Goal: Use online tool/utility: Utilize a website feature to perform a specific function

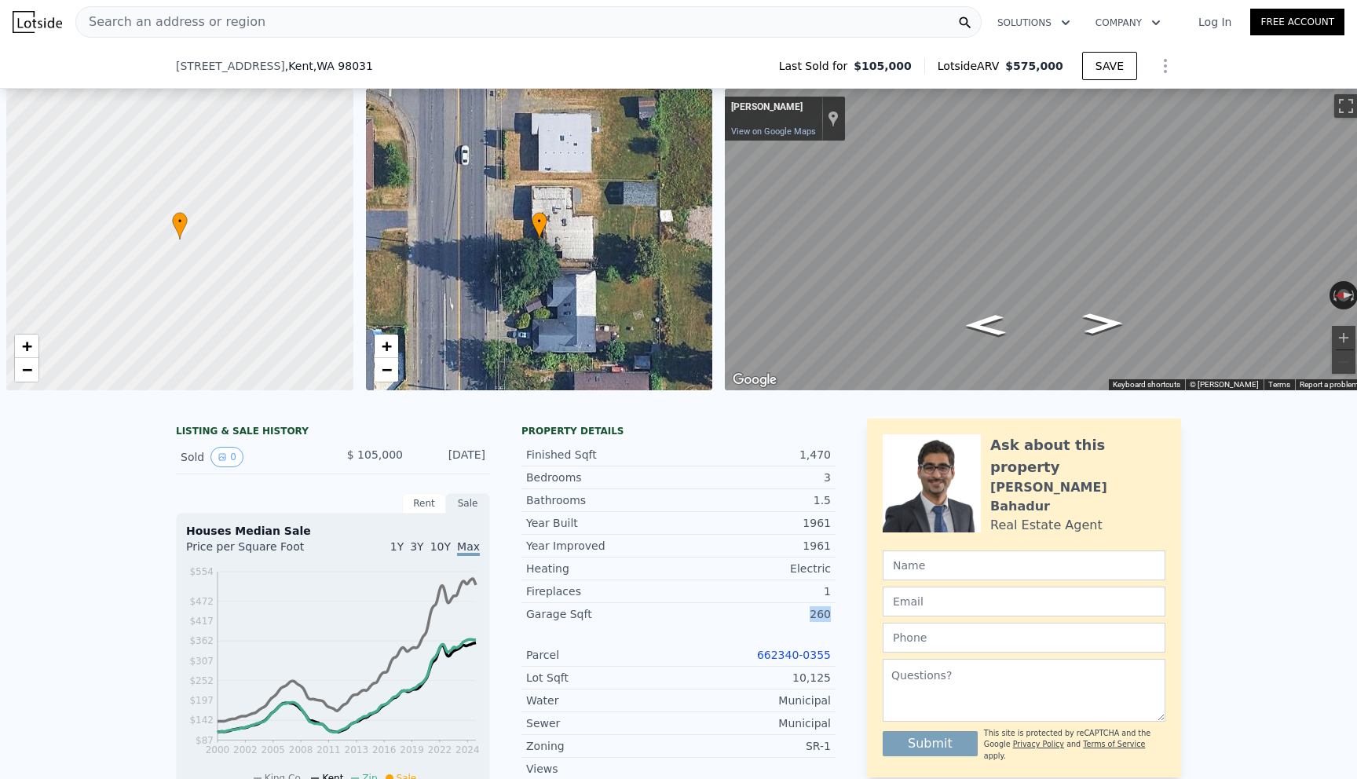
scroll to position [0, 377]
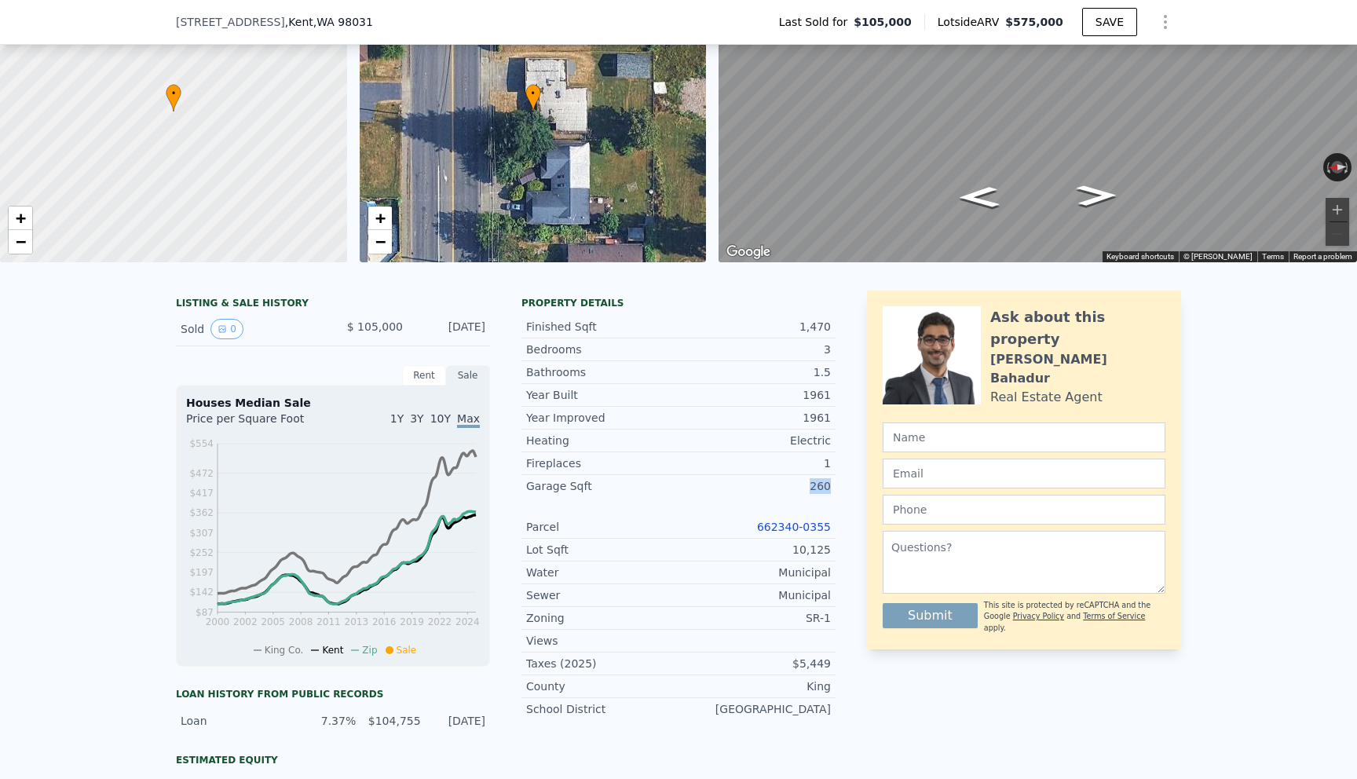
click at [574, 130] on div "• + −" at bounding box center [533, 112] width 347 height 302
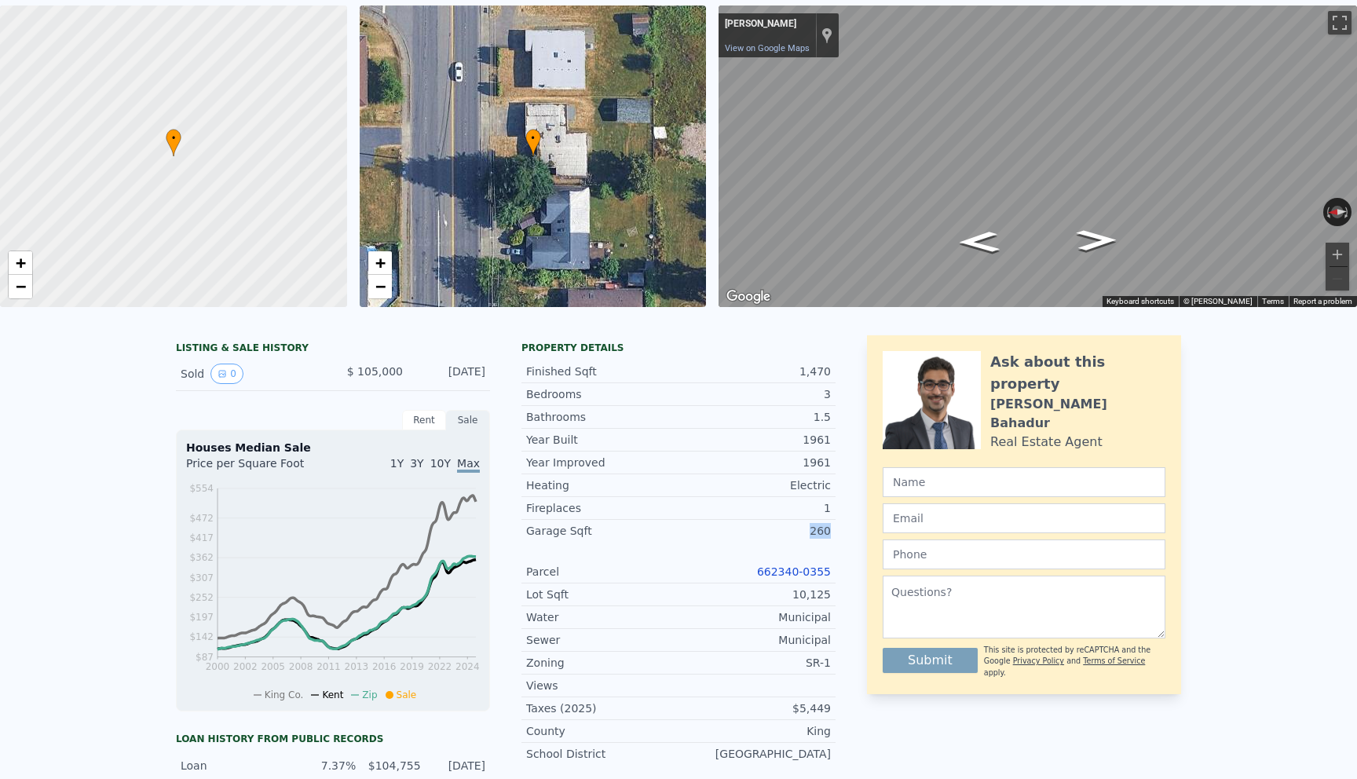
scroll to position [0, 0]
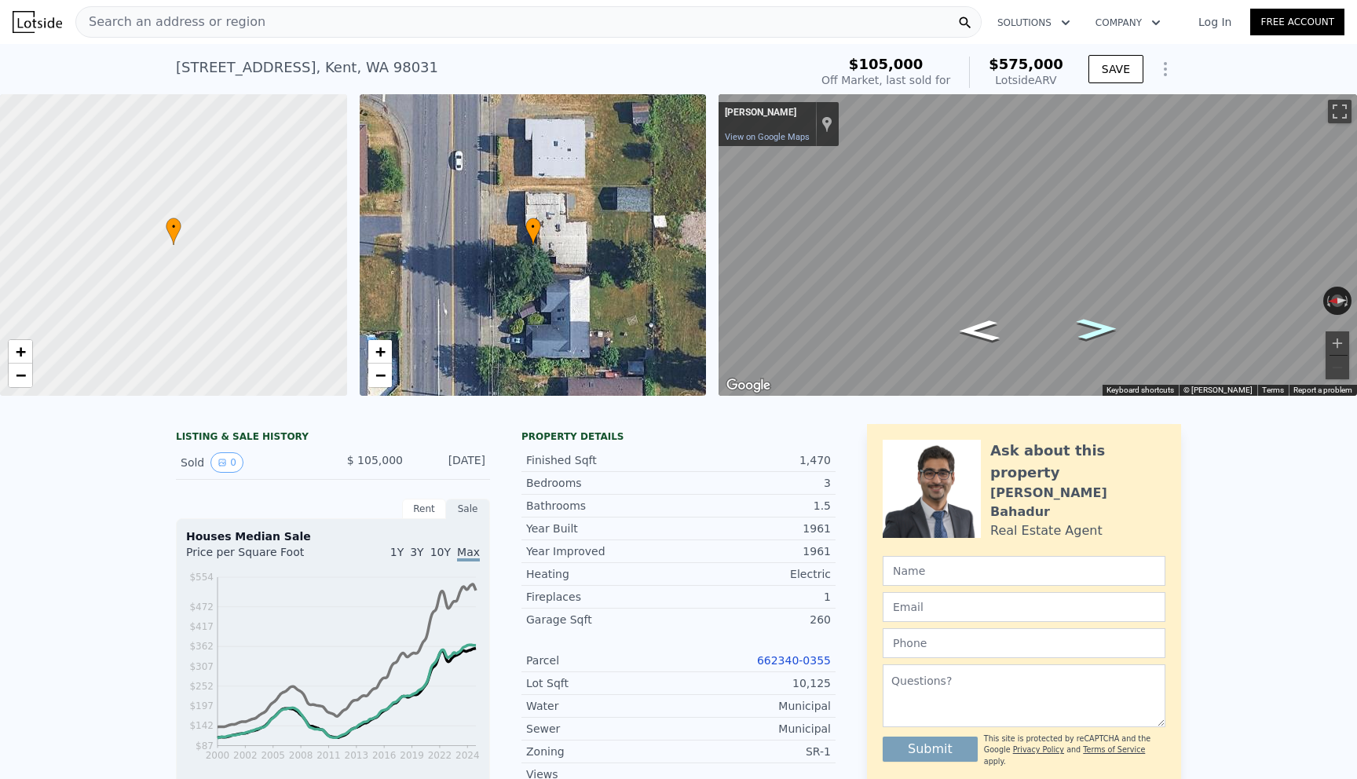
click at [1096, 329] on icon "Go South" at bounding box center [1096, 328] width 75 height 31
click at [1096, 329] on icon "Go South" at bounding box center [1096, 328] width 74 height 31
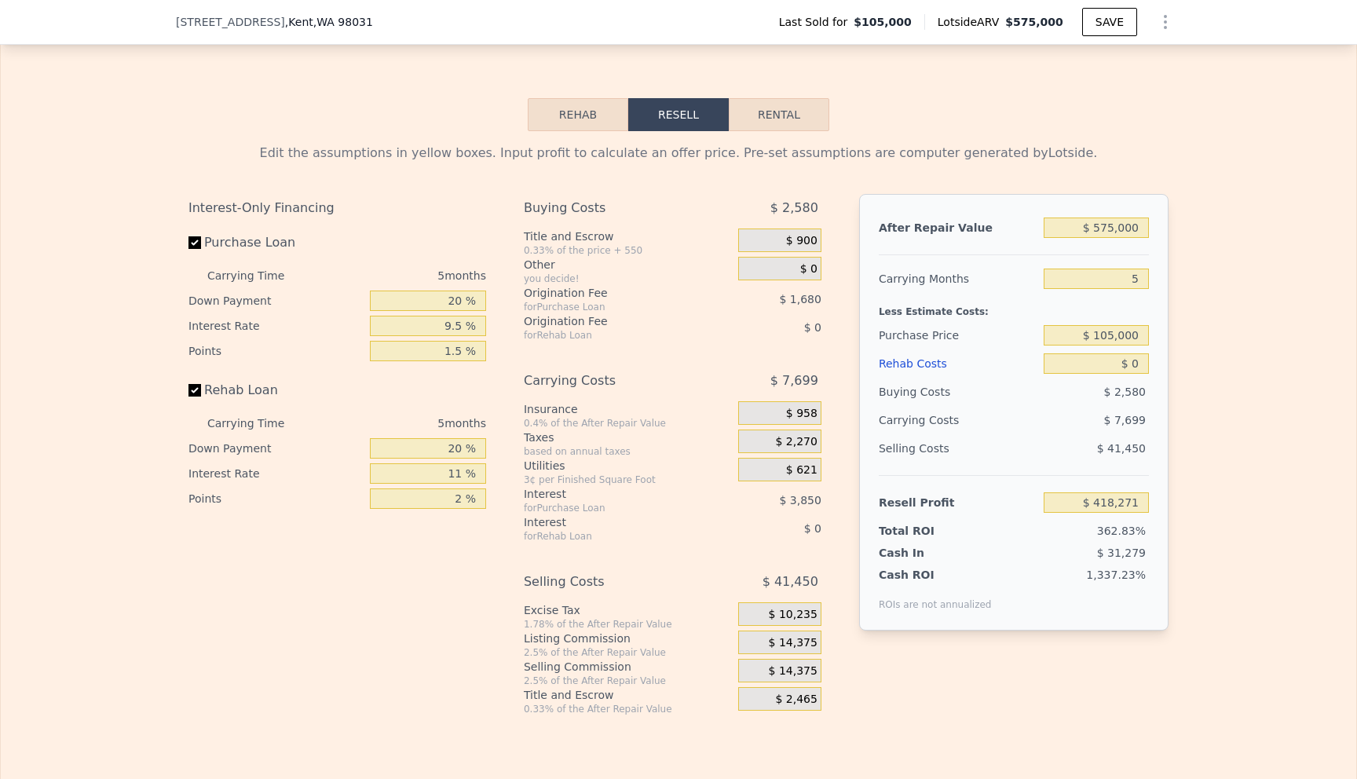
scroll to position [2162, 0]
click at [1141, 355] on input "$ 0" at bounding box center [1096, 363] width 105 height 20
type input "$ 1"
type input "$ 418,270"
type input "$ 10"
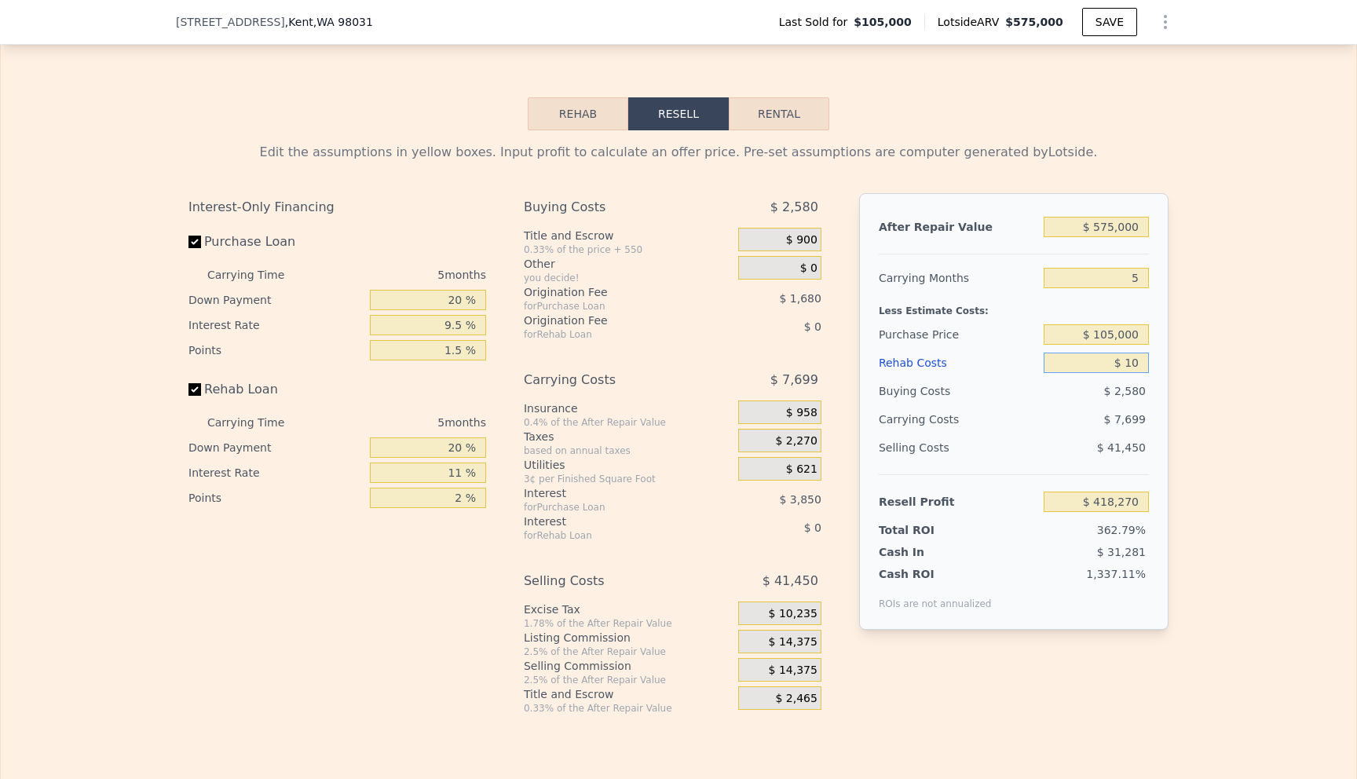
type input "$ 418,261"
type input "$ 100"
type input "$ 418,164"
type input "$ 1,000"
type input "$ 417,220"
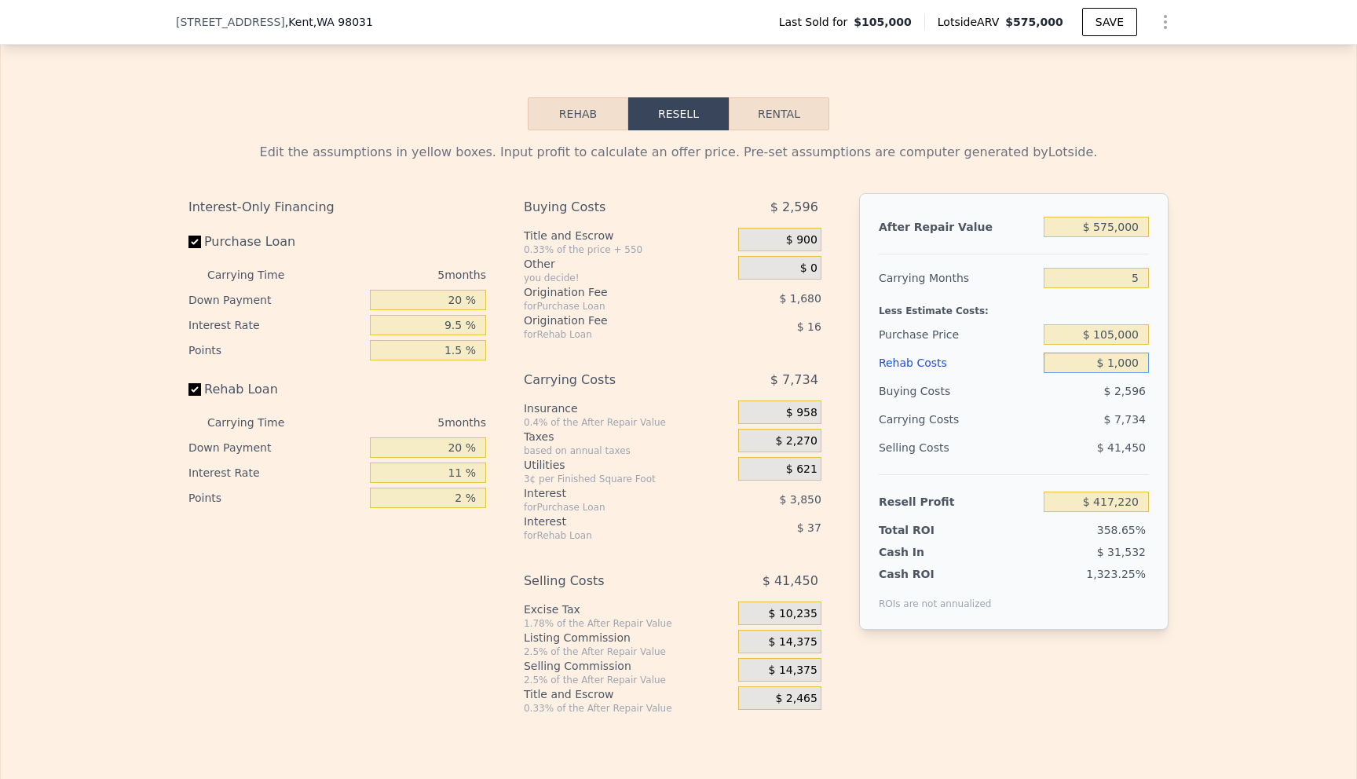
type input "$ 10,000"
type input "$ 407,746"
type input "$ 100,000"
type input "$ 313,006"
type input "$ 100,000"
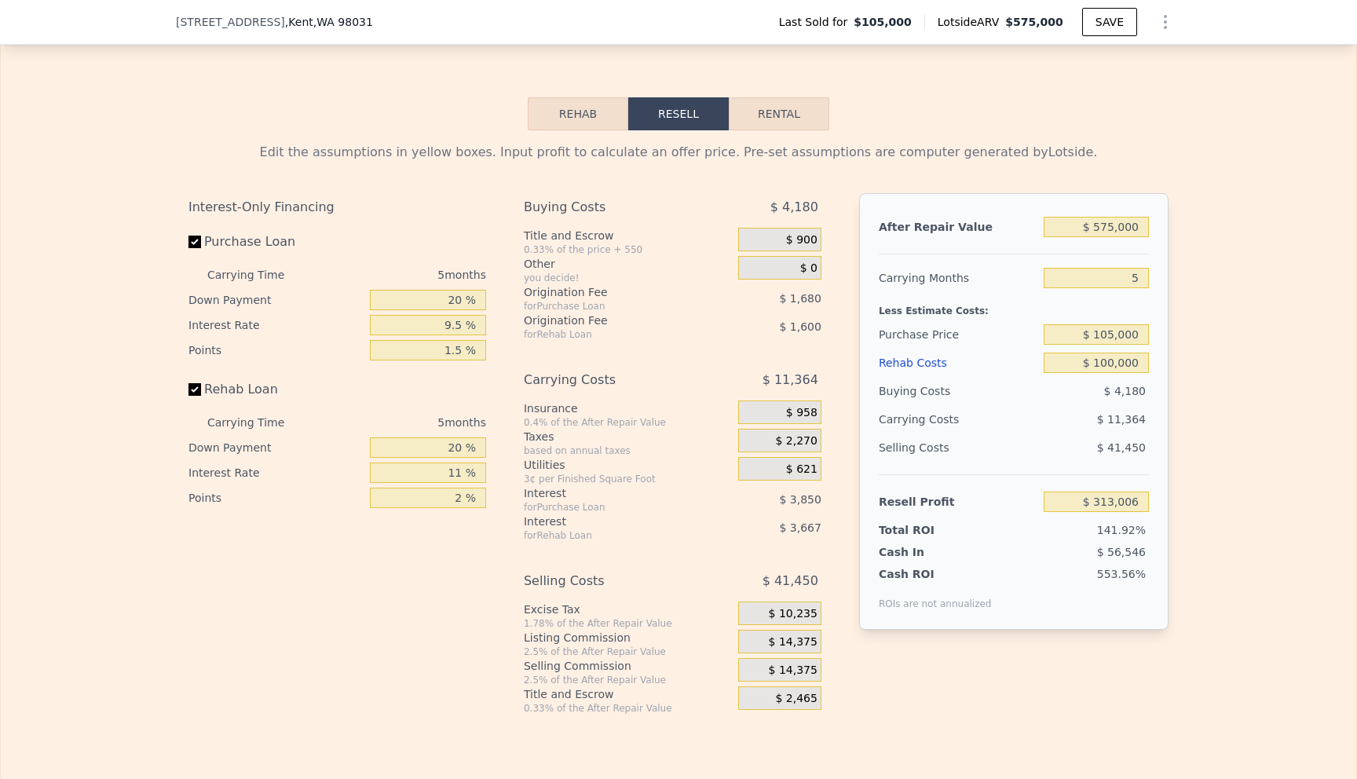
click at [1213, 371] on div "Edit the assumptions in yellow boxes. Input profit to calculate an offer price.…" at bounding box center [678, 422] width 1355 height 584
drag, startPoint x: 1097, startPoint y: 332, endPoint x: 1186, endPoint y: 354, distance: 91.4
click at [1186, 354] on div "Edit the assumptions in yellow boxes. Input profit to calculate an offer price.…" at bounding box center [678, 422] width 1355 height 584
click at [1107, 217] on input "$ 575,000" at bounding box center [1096, 227] width 105 height 20
drag, startPoint x: 1098, startPoint y: 218, endPoint x: 1176, endPoint y: 247, distance: 82.7
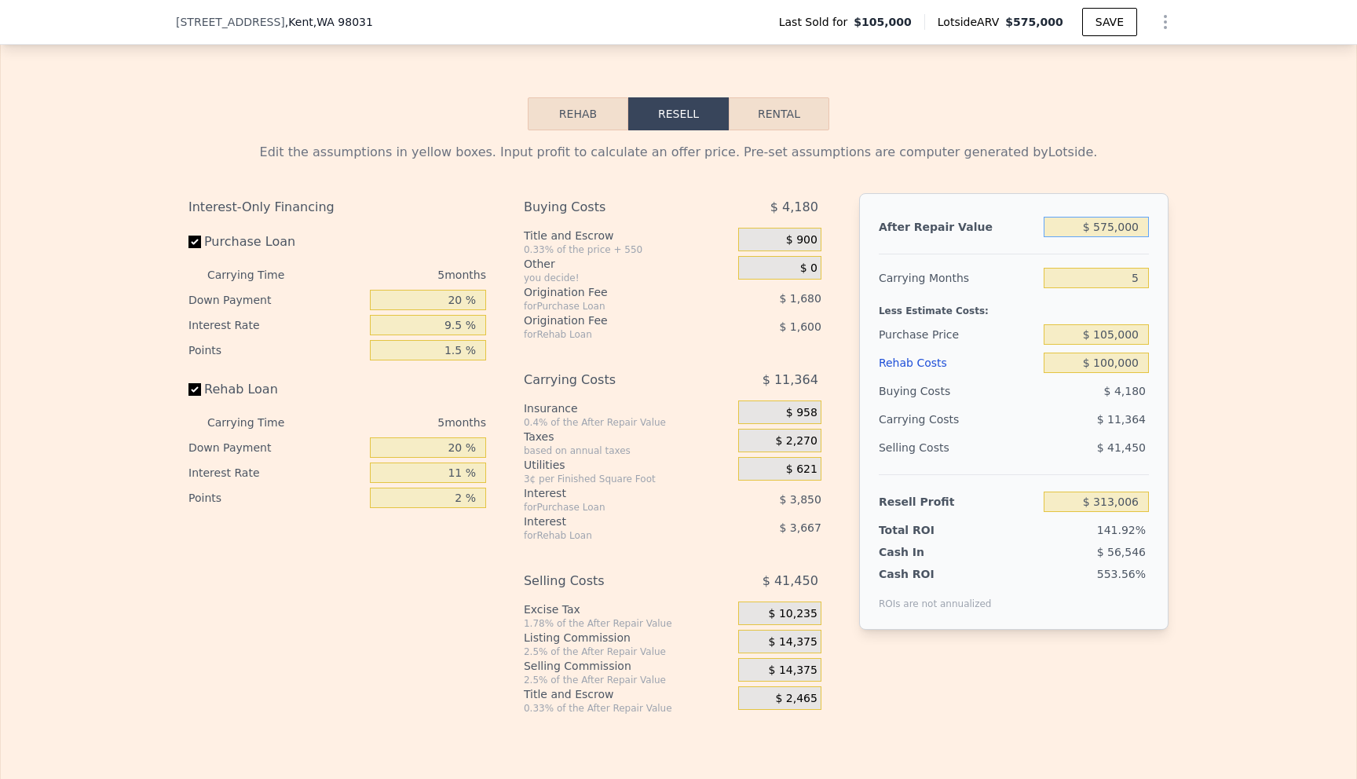
click at [1176, 247] on div "Edit the assumptions in yellow boxes. Input profit to calculate an offer price.…" at bounding box center [678, 422] width 1005 height 584
type input "$ 6"
type input "-$ 220,130"
type input "$ 67"
type input "-$ 220,074"
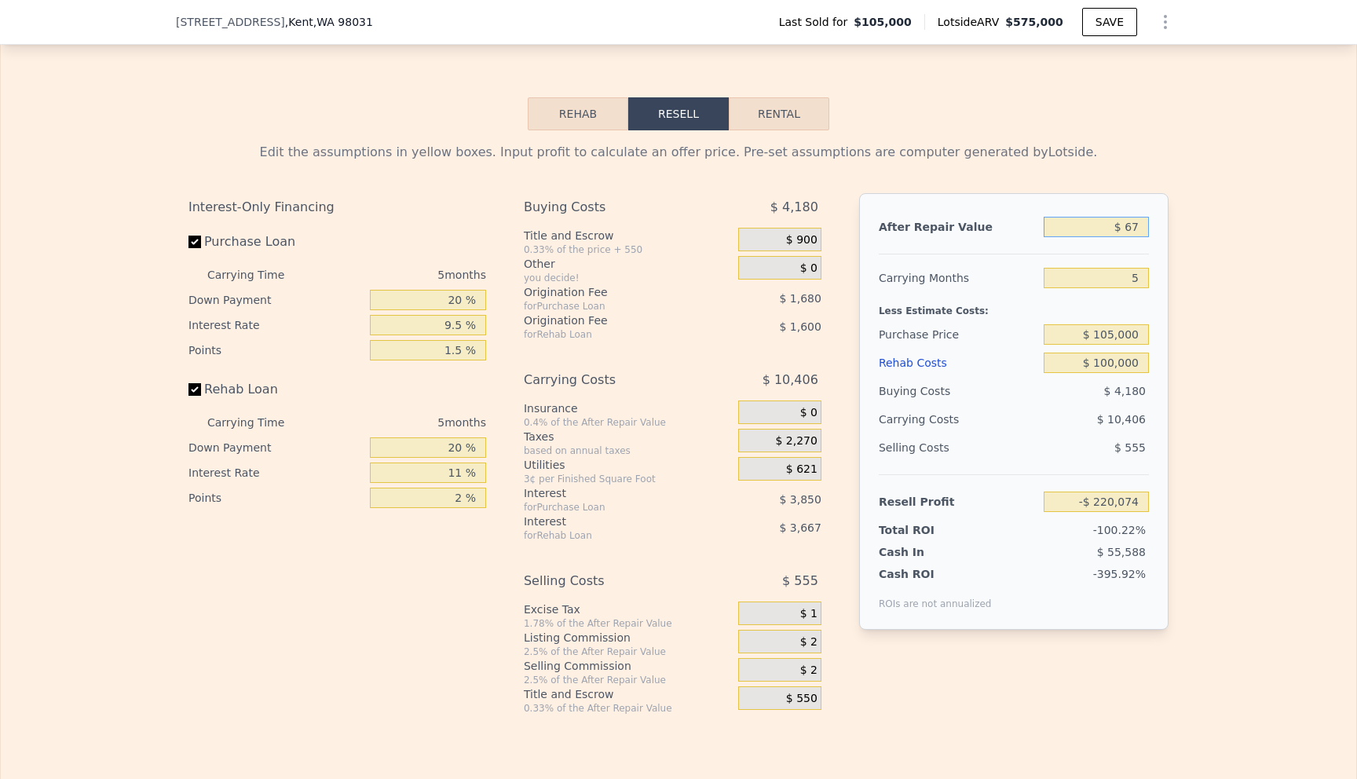
type input "$ 675"
type input "-$ 219,510"
type input "$ 6,750"
type input "-$ 213,877"
type input "$ 67,500"
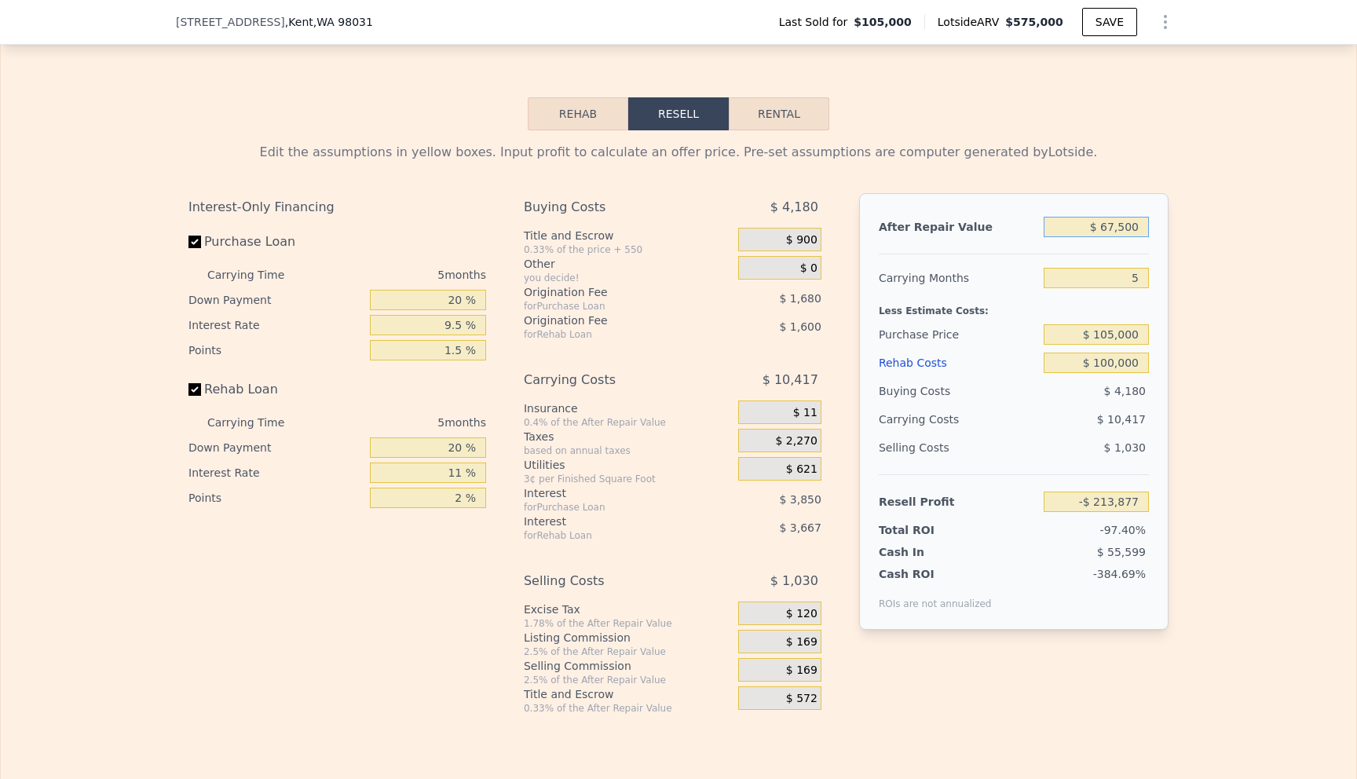
type input "-$ 157,552"
type input "$ 675,000"
type input "$ 405,726"
type input "$ 675,000"
drag, startPoint x: 1095, startPoint y: 331, endPoint x: 1179, endPoint y: 338, distance: 84.3
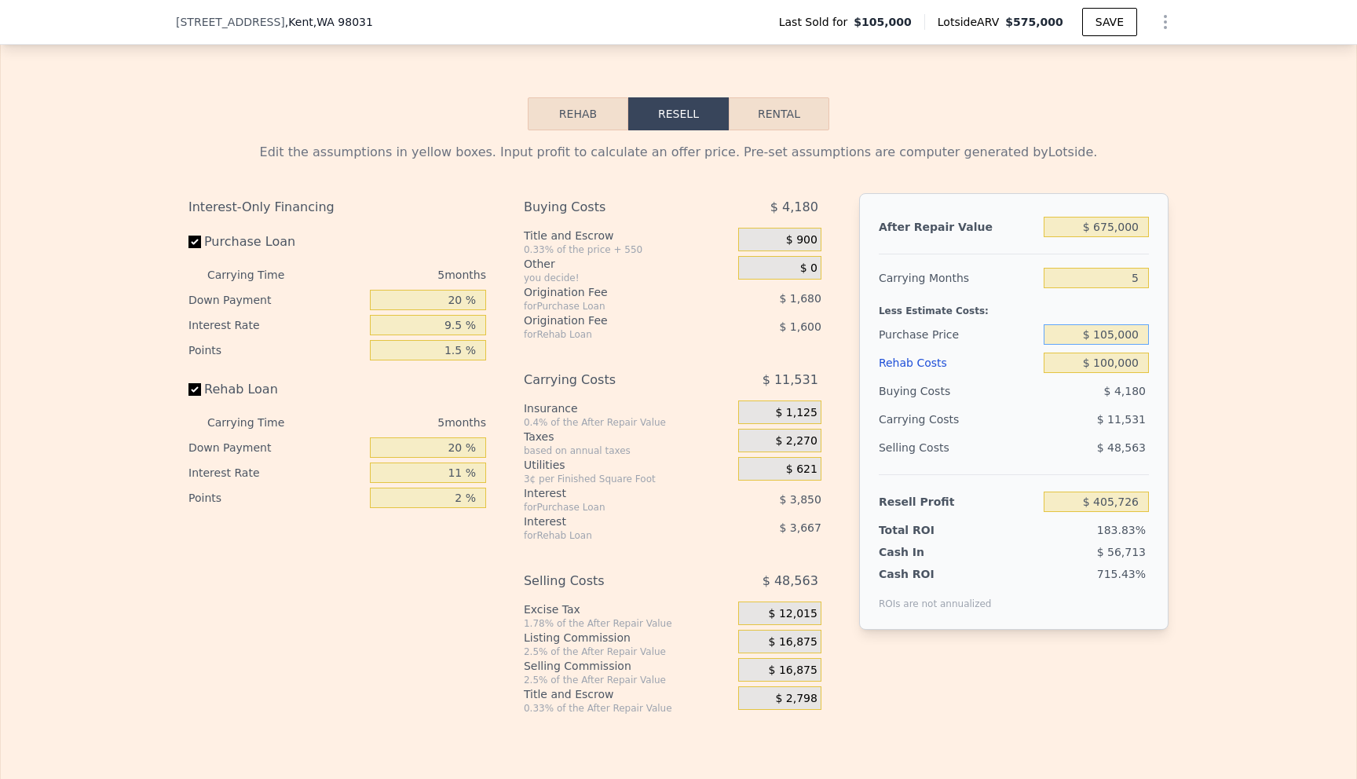
click at [1179, 338] on div "Edit the assumptions in yellow boxes. Input profit to calculate an offer price.…" at bounding box center [678, 422] width 1005 height 584
drag, startPoint x: 1153, startPoint y: 333, endPoint x: 1088, endPoint y: 327, distance: 66.2
click at [1088, 327] on div "After Repair Value $ 675,000 Carrying Months 5 Less Estimate Costs: Purchase Pr…" at bounding box center [1013, 411] width 309 height 437
click at [1139, 342] on input "$ 105,000" at bounding box center [1096, 334] width 105 height 20
drag, startPoint x: 1150, startPoint y: 341, endPoint x: 1094, endPoint y: 331, distance: 56.5
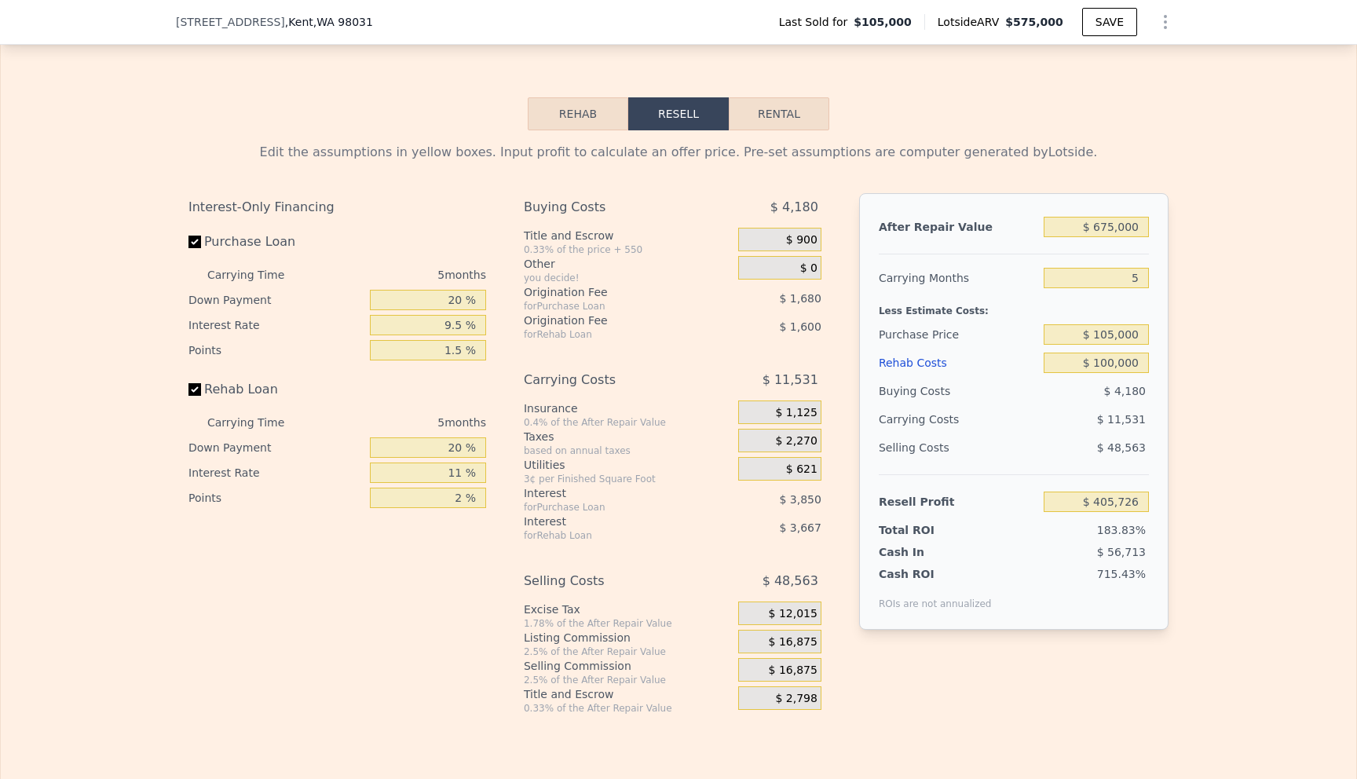
click at [1094, 331] on div "After Repair Value $ 675,000 Carrying Months 5 Less Estimate Costs: Purchase Pr…" at bounding box center [1013, 411] width 309 height 437
click at [1146, 330] on input "$ 105,000" at bounding box center [1096, 334] width 105 height 20
drag, startPoint x: 1146, startPoint y: 330, endPoint x: 1106, endPoint y: 324, distance: 40.5
click at [1106, 324] on div "$ 105,000" at bounding box center [1096, 334] width 105 height 28
type input "$ 415,000"
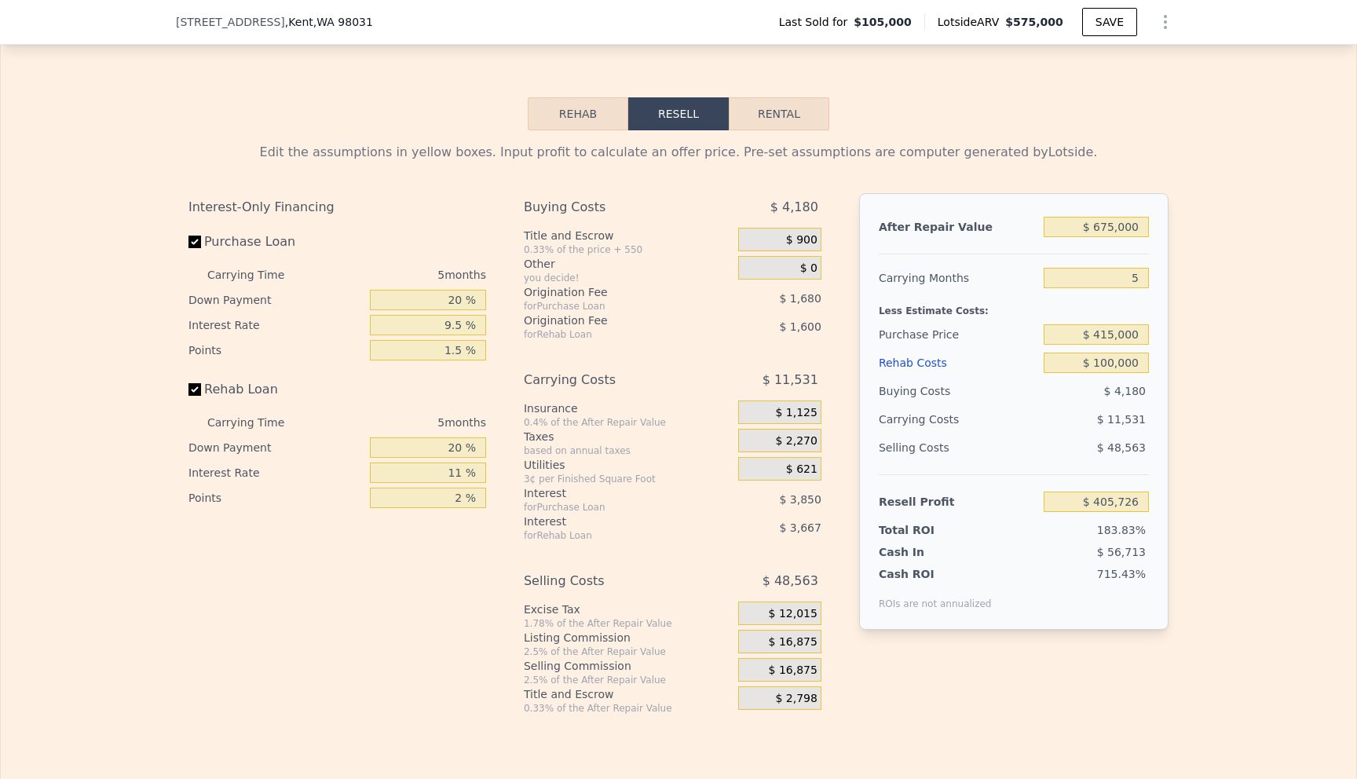
type input "$ 78,369"
click at [1213, 387] on div "Edit the assumptions in yellow boxes. Input profit to calculate an offer price.…" at bounding box center [678, 422] width 1355 height 584
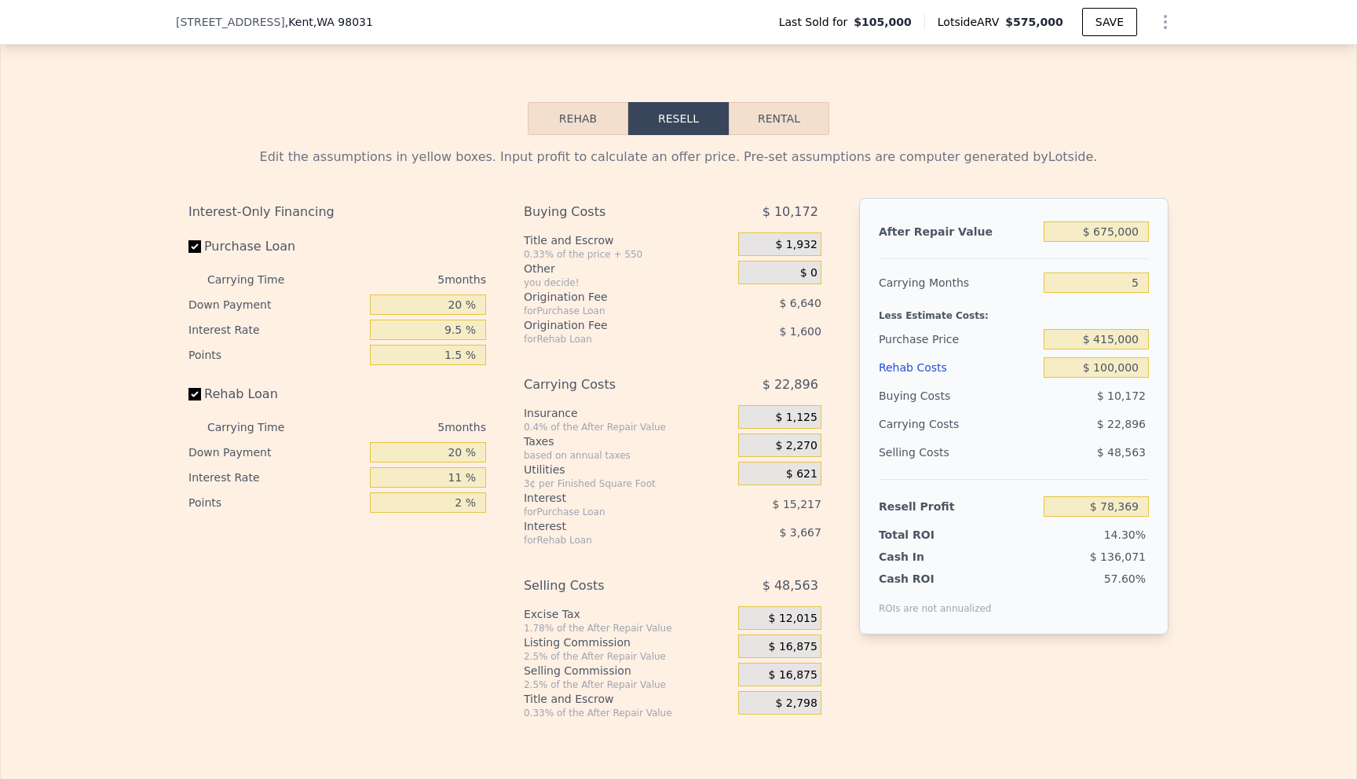
scroll to position [2150, 0]
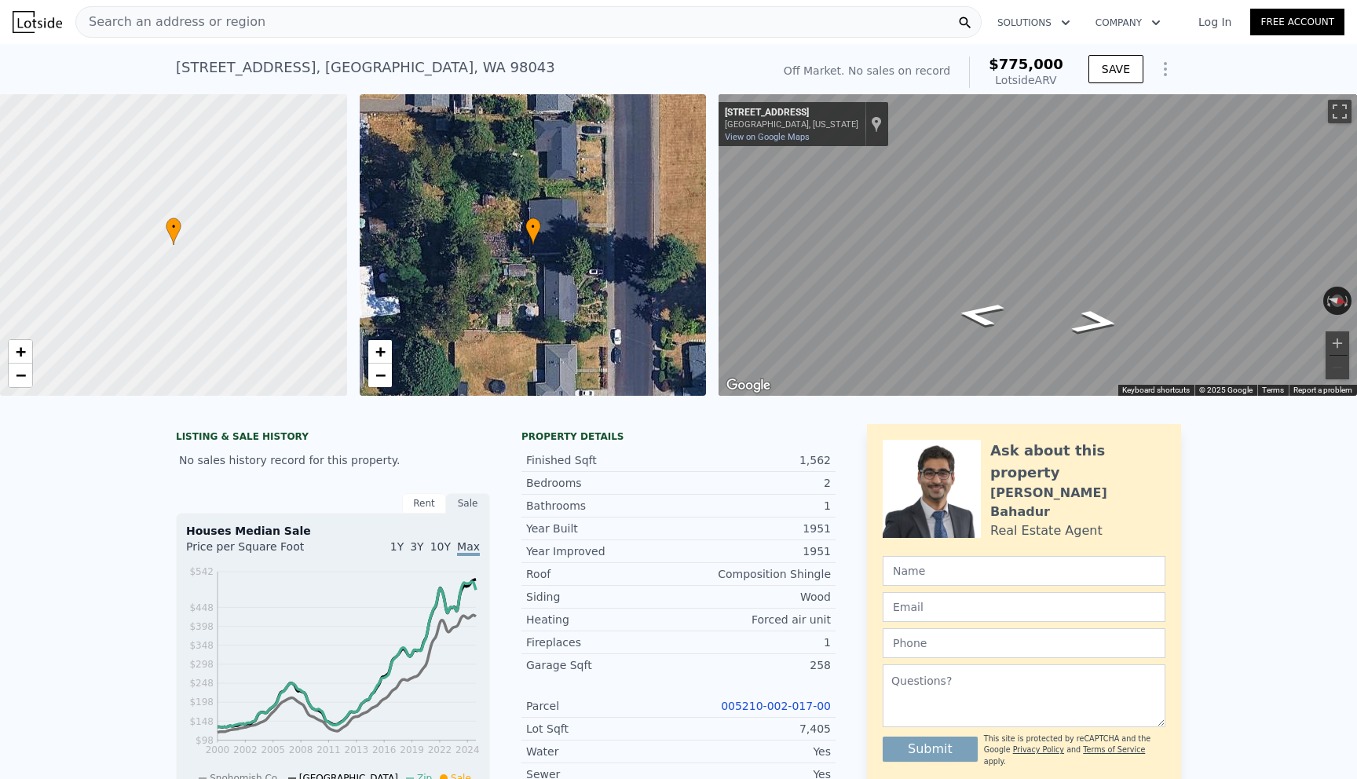
click at [826, 21] on div "Search an address or region" at bounding box center [528, 21] width 906 height 31
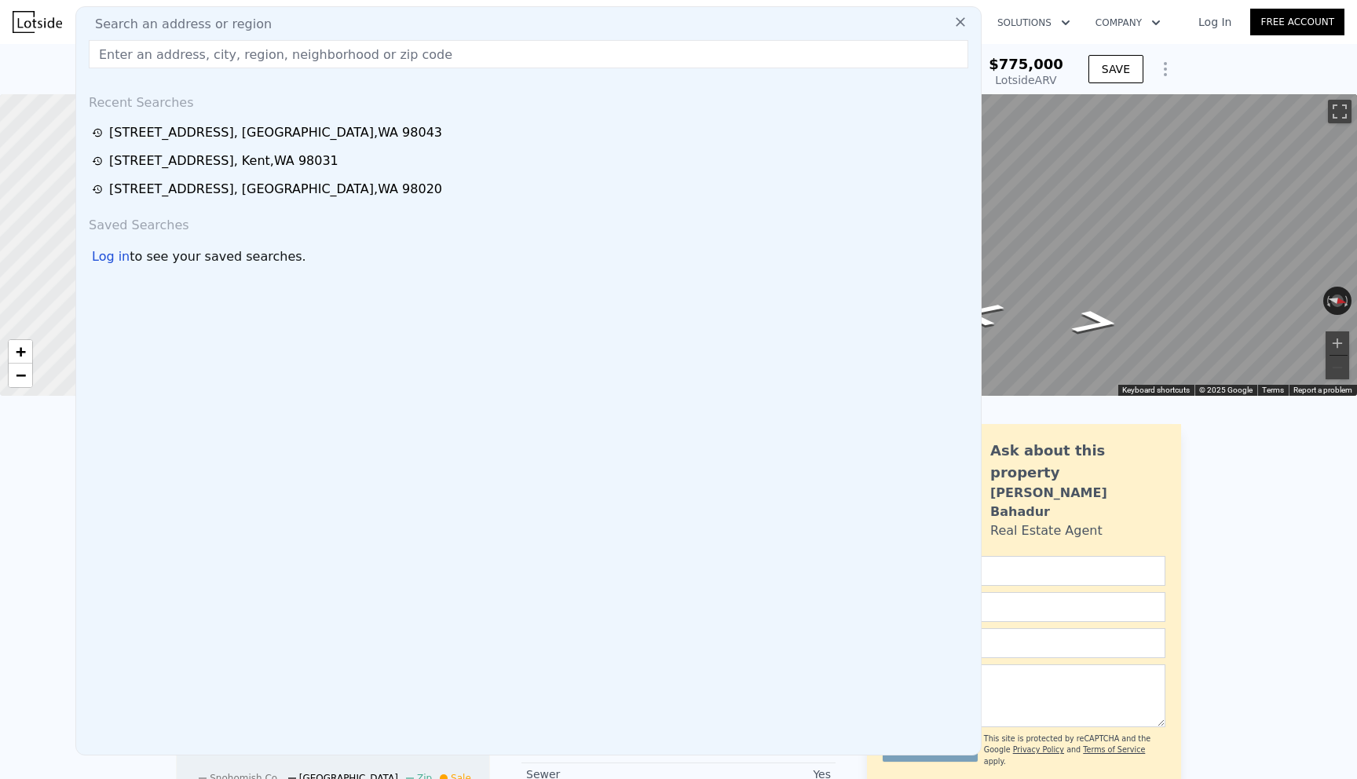
click at [1175, 88] on div "SAVE" at bounding box center [1134, 72] width 93 height 38
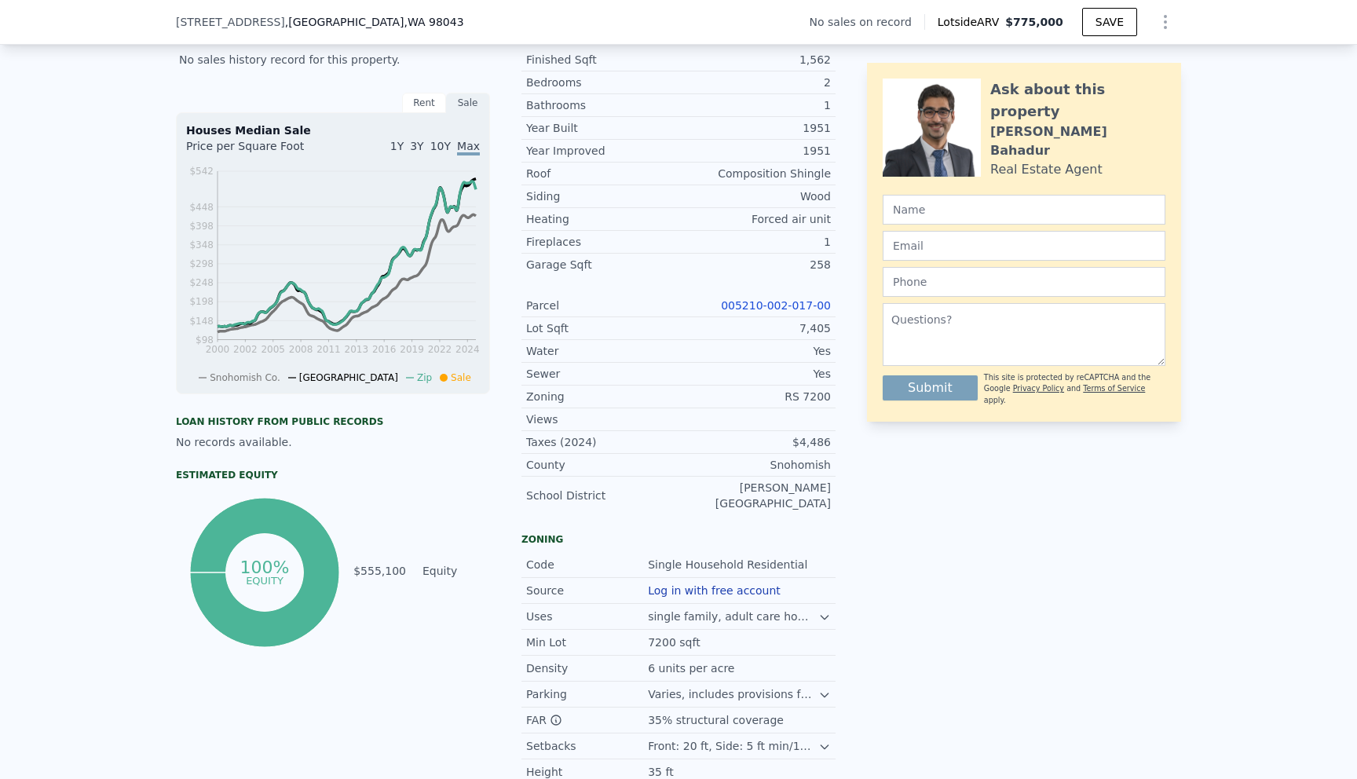
scroll to position [398, 0]
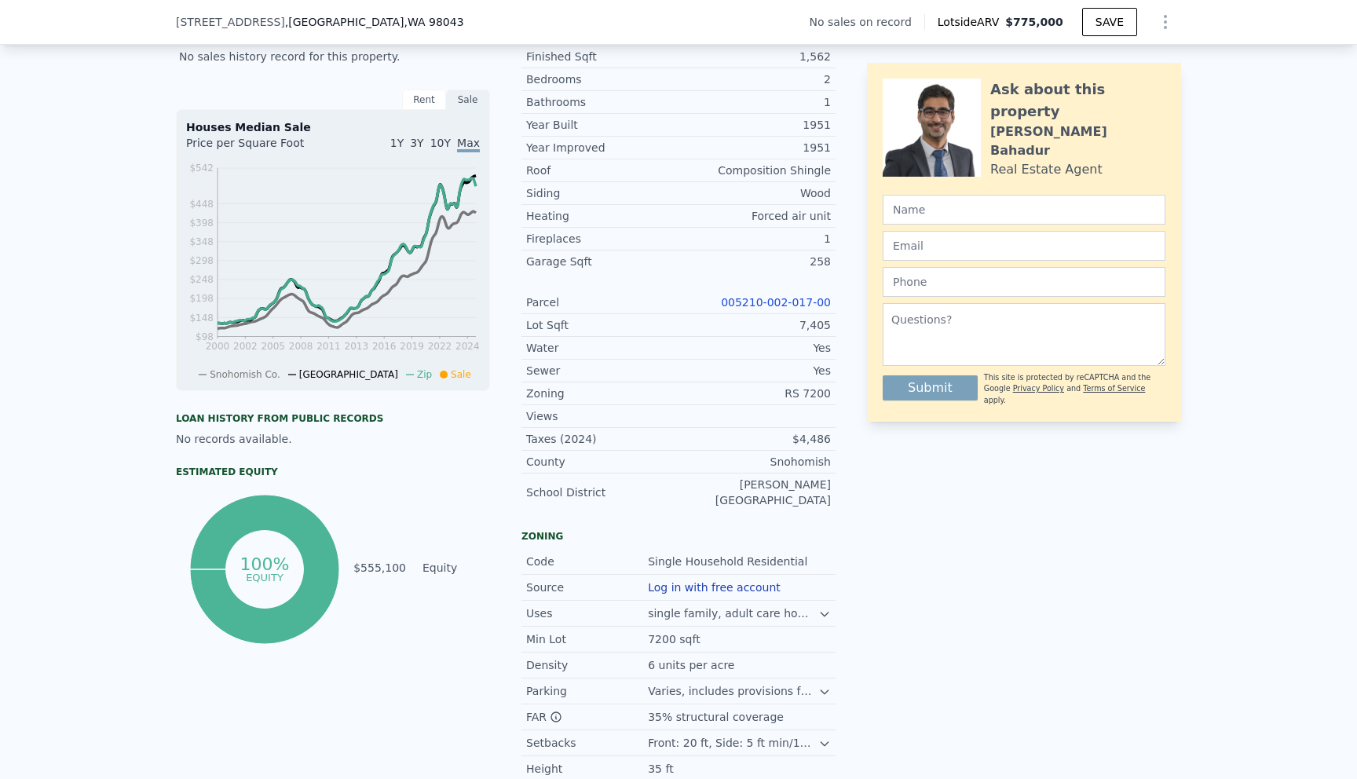
click at [820, 265] on div "258" at bounding box center [754, 262] width 152 height 16
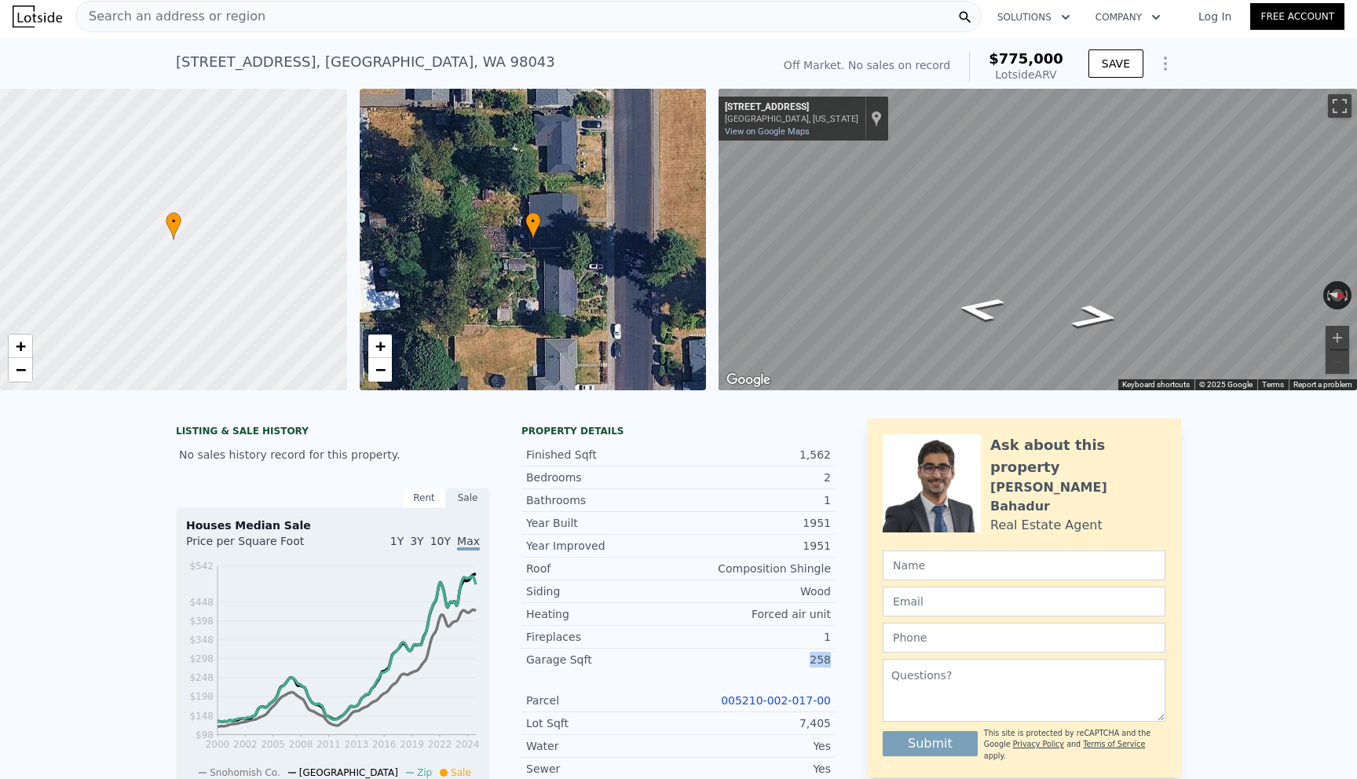
scroll to position [0, 0]
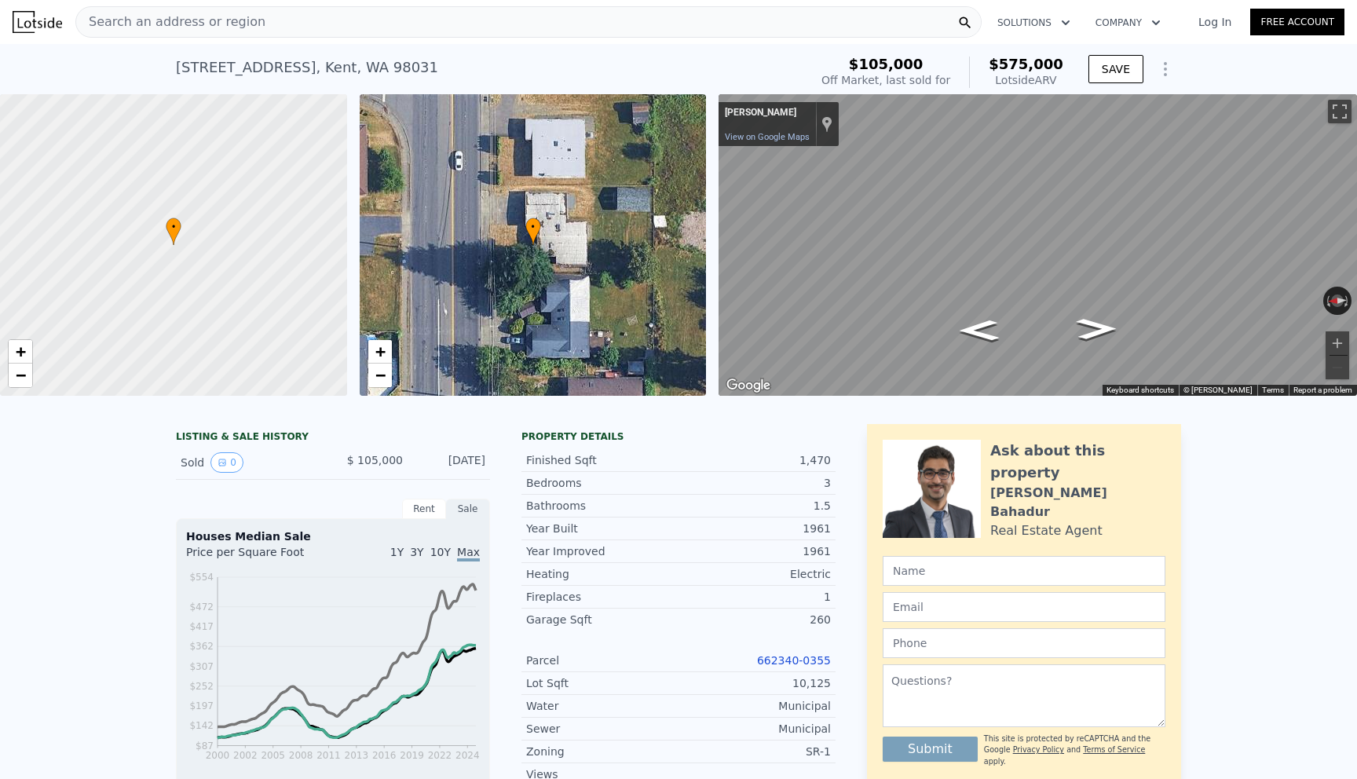
type input "$ 575,000"
type input "$ 0"
type input "$ 418,271"
click at [365, 29] on div "Search an address or region" at bounding box center [528, 21] width 906 height 31
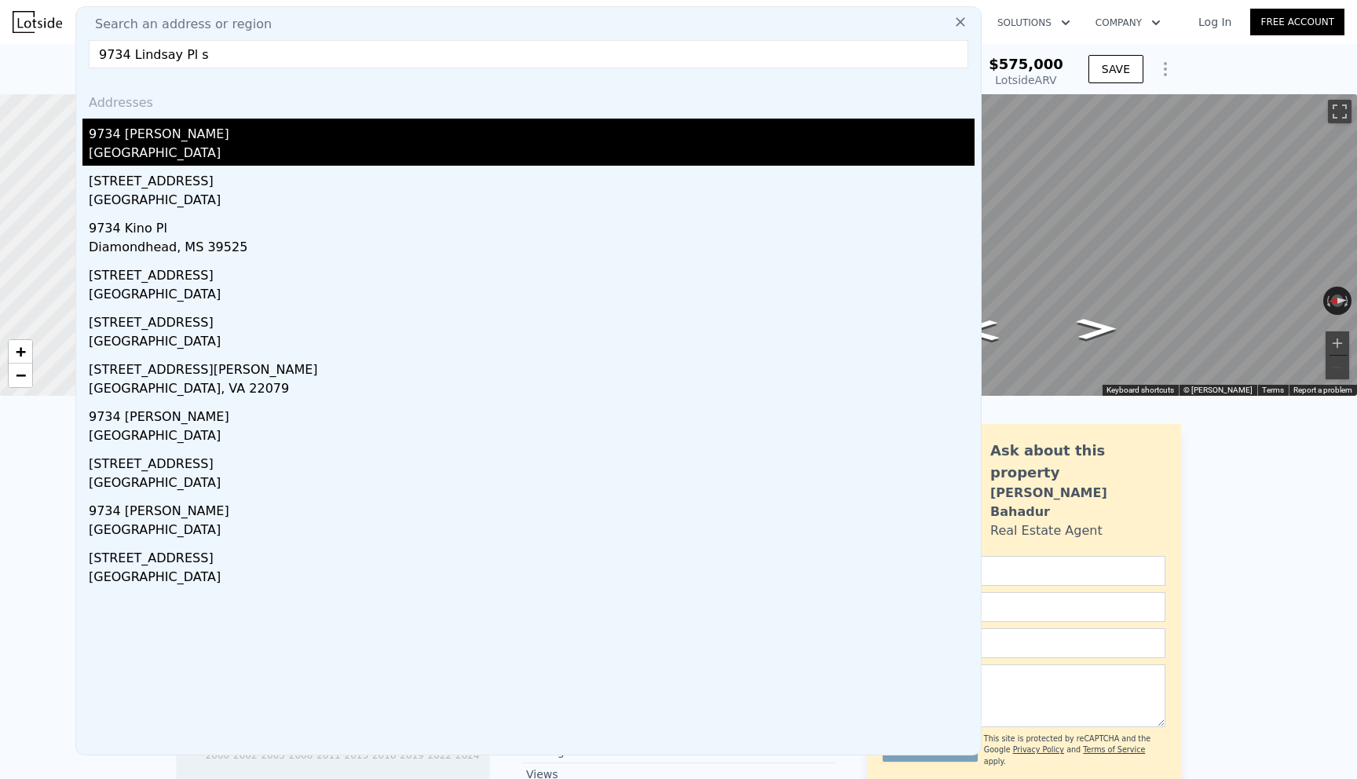
type input "9734 Lindsay Pl s"
click at [261, 141] on div "9734 Lindsay Pl S" at bounding box center [532, 131] width 886 height 25
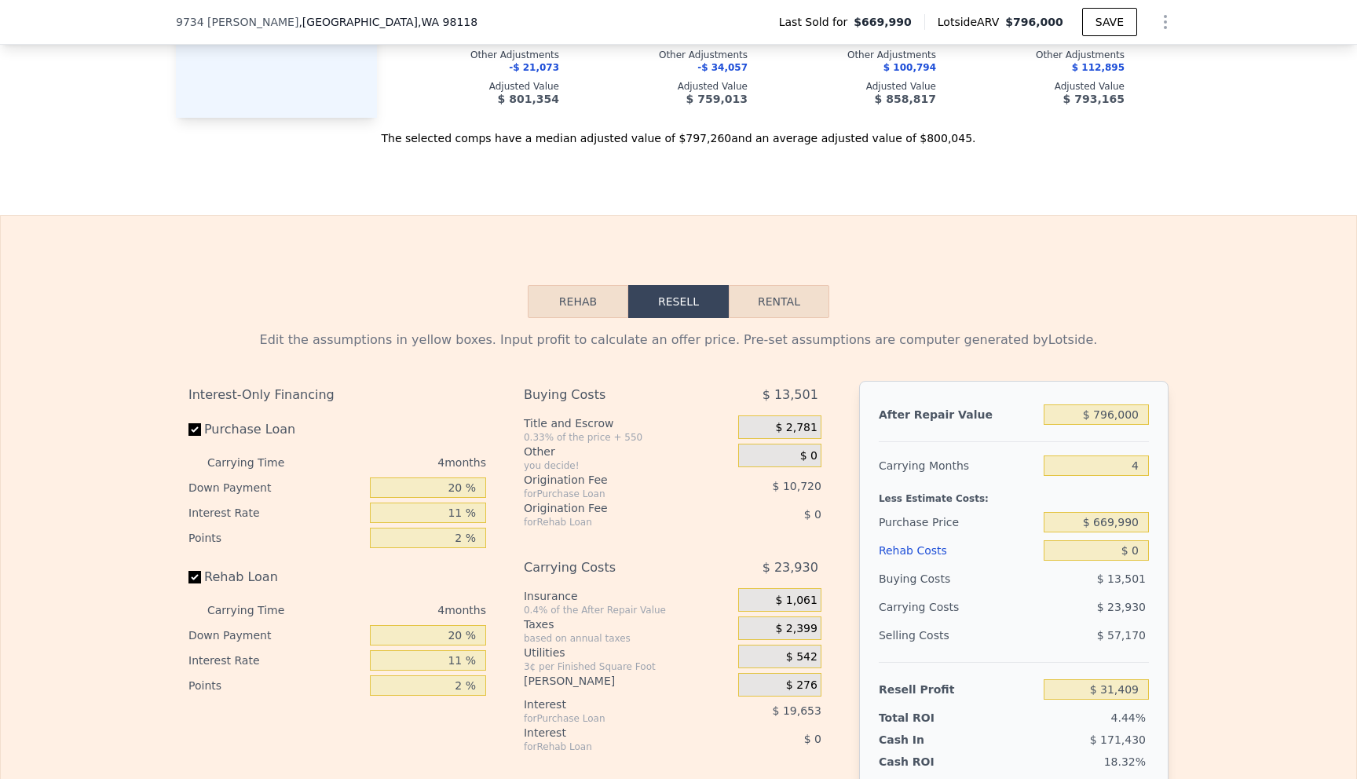
scroll to position [2354, 0]
click at [199, 428] on input "Purchase Loan" at bounding box center [194, 428] width 13 height 13
checkbox input "false"
type input "$ 61,781"
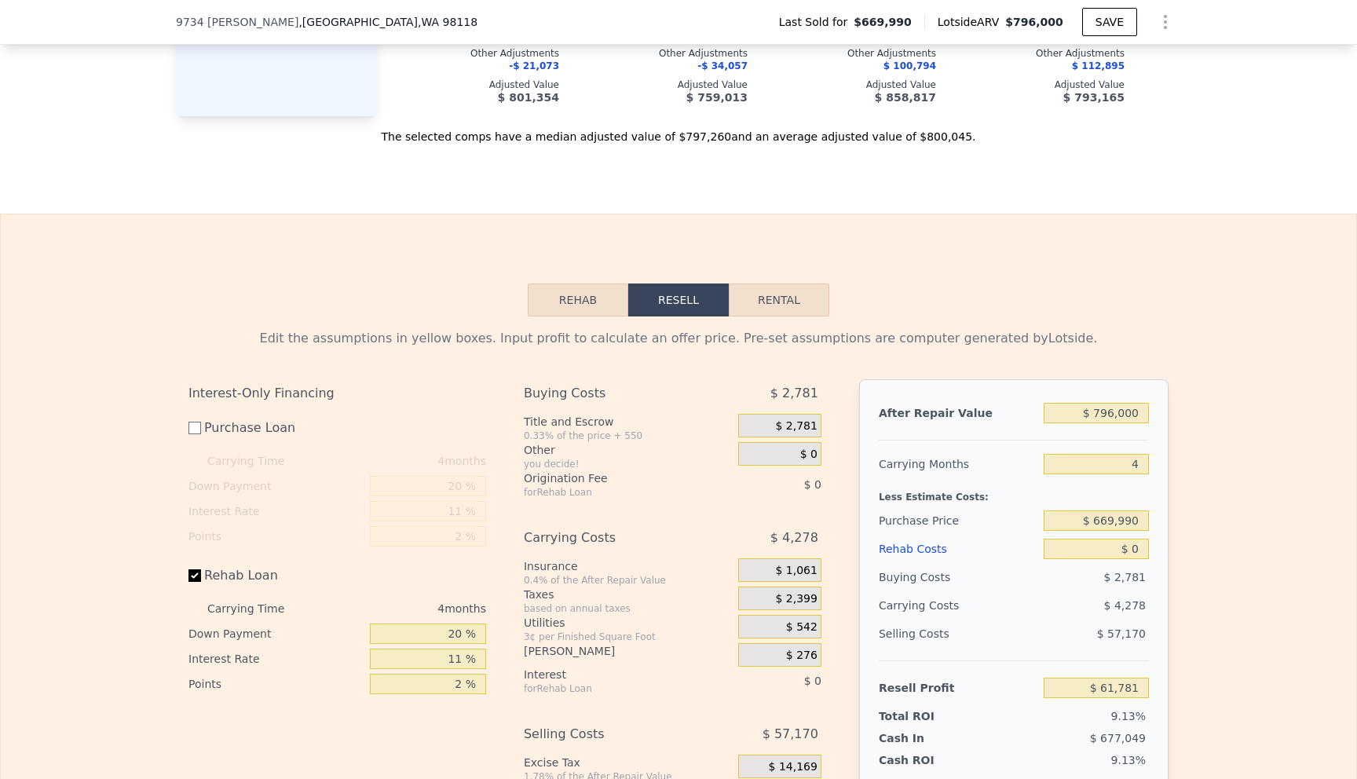
click at [192, 564] on label "Rehab Loan" at bounding box center [275, 575] width 175 height 28
click at [192, 569] on input "Rehab Loan" at bounding box center [194, 575] width 13 height 13
checkbox input "false"
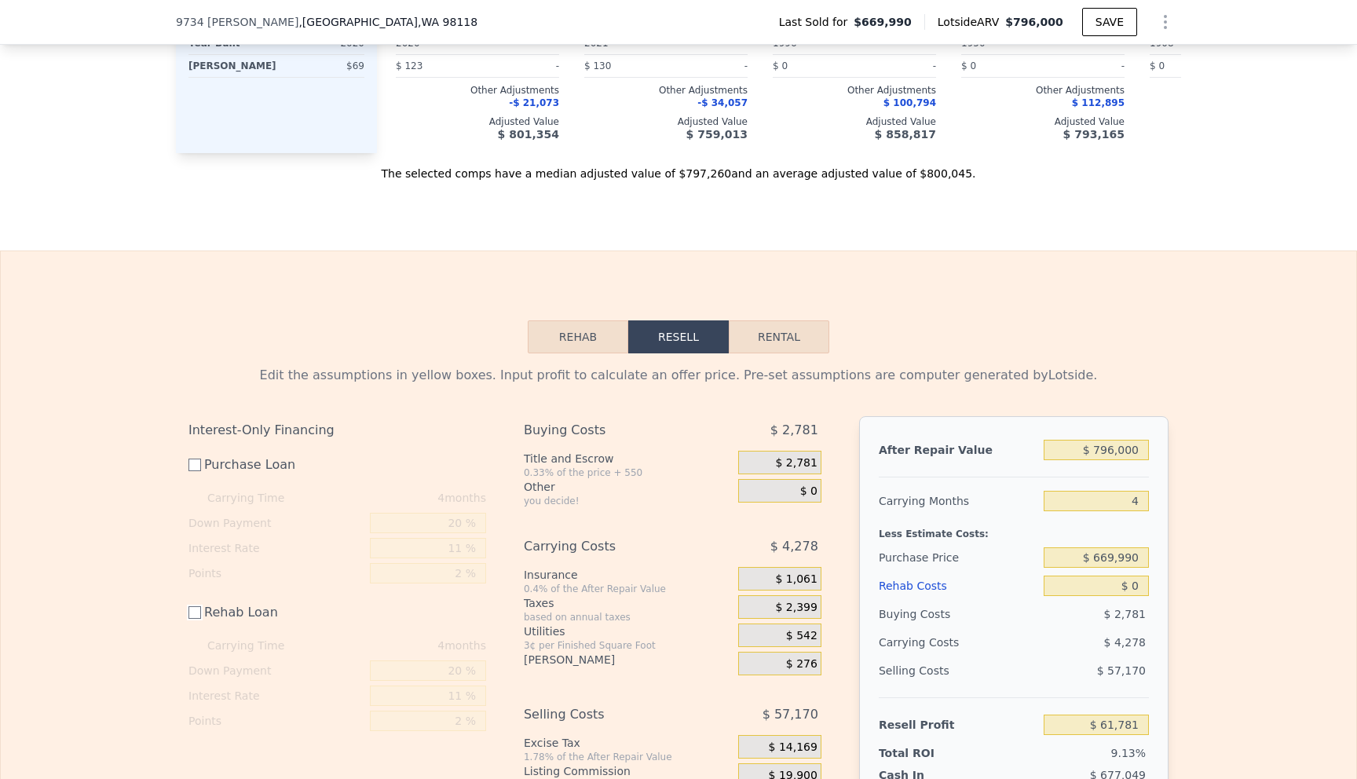
scroll to position [2318, 0]
drag, startPoint x: 1134, startPoint y: 501, endPoint x: 1150, endPoint y: 491, distance: 19.4
click at [1150, 491] on div "After Repair Value $ 796,000 Carrying Months 4 Less Estimate Costs: Purchase Pr…" at bounding box center [1013, 633] width 309 height 437
drag, startPoint x: 1147, startPoint y: 503, endPoint x: 1134, endPoint y: 499, distance: 13.7
click at [1134, 499] on input "4" at bounding box center [1096, 500] width 105 height 20
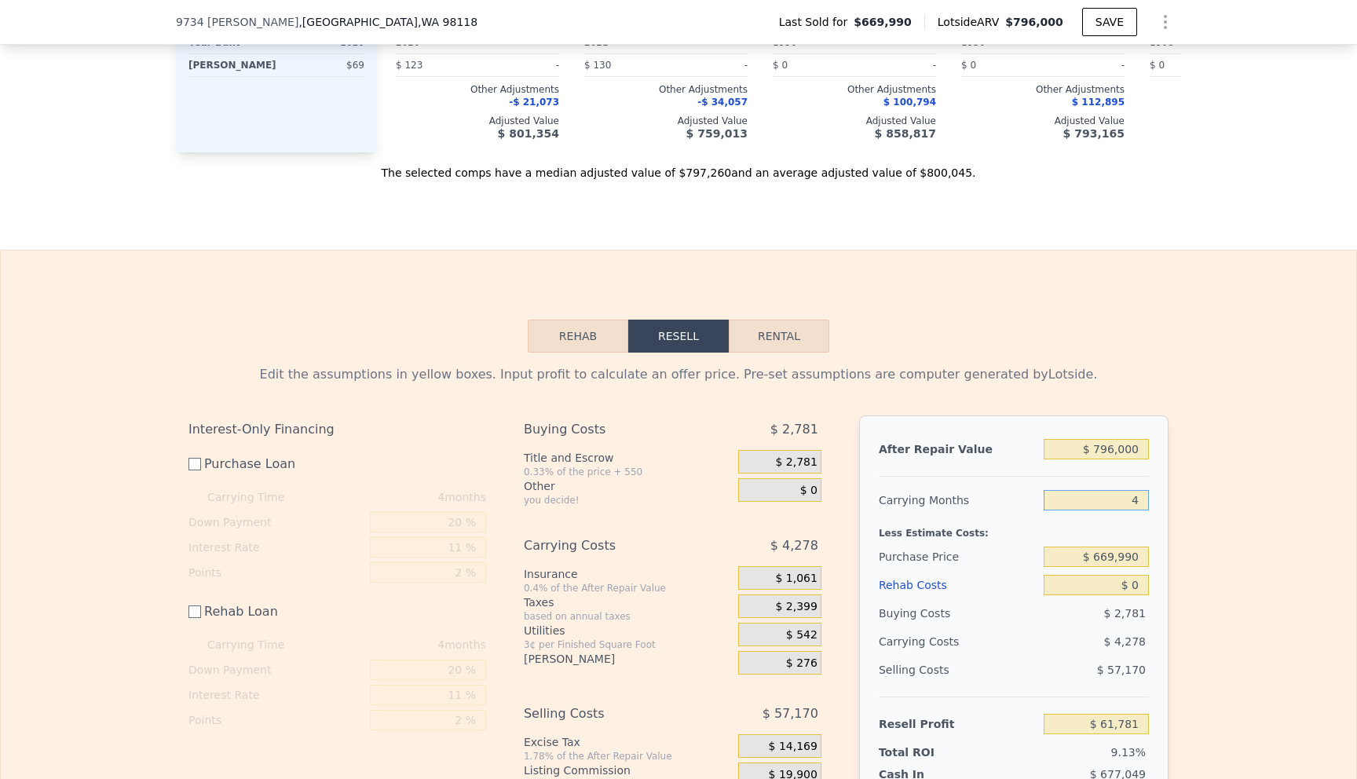
type input "0"
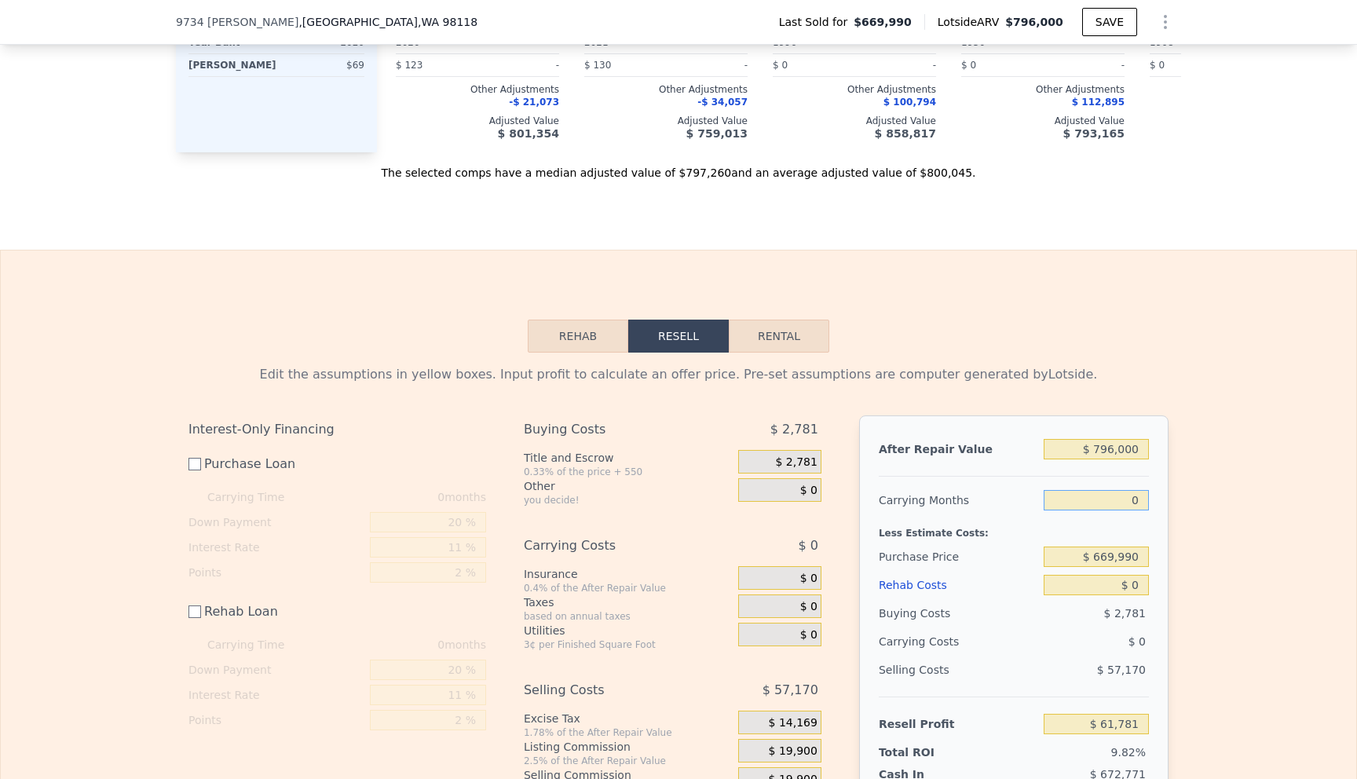
type input "$ 66,059"
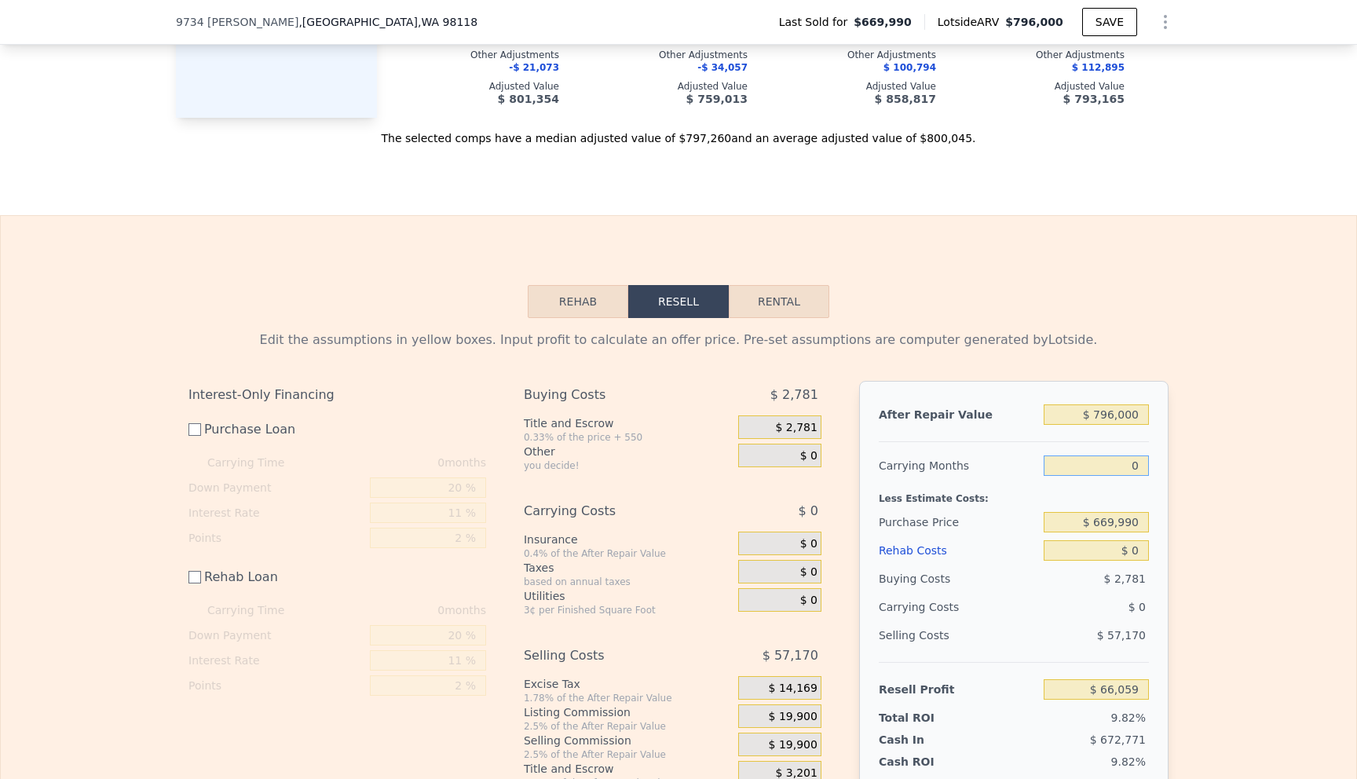
type input "0"
drag, startPoint x: 1117, startPoint y: 418, endPoint x: 1089, endPoint y: 408, distance: 29.8
click at [1089, 408] on input "$ 796,000" at bounding box center [1096, 414] width 105 height 20
type input "$ 6,796,000"
type input "$ 5,639,279"
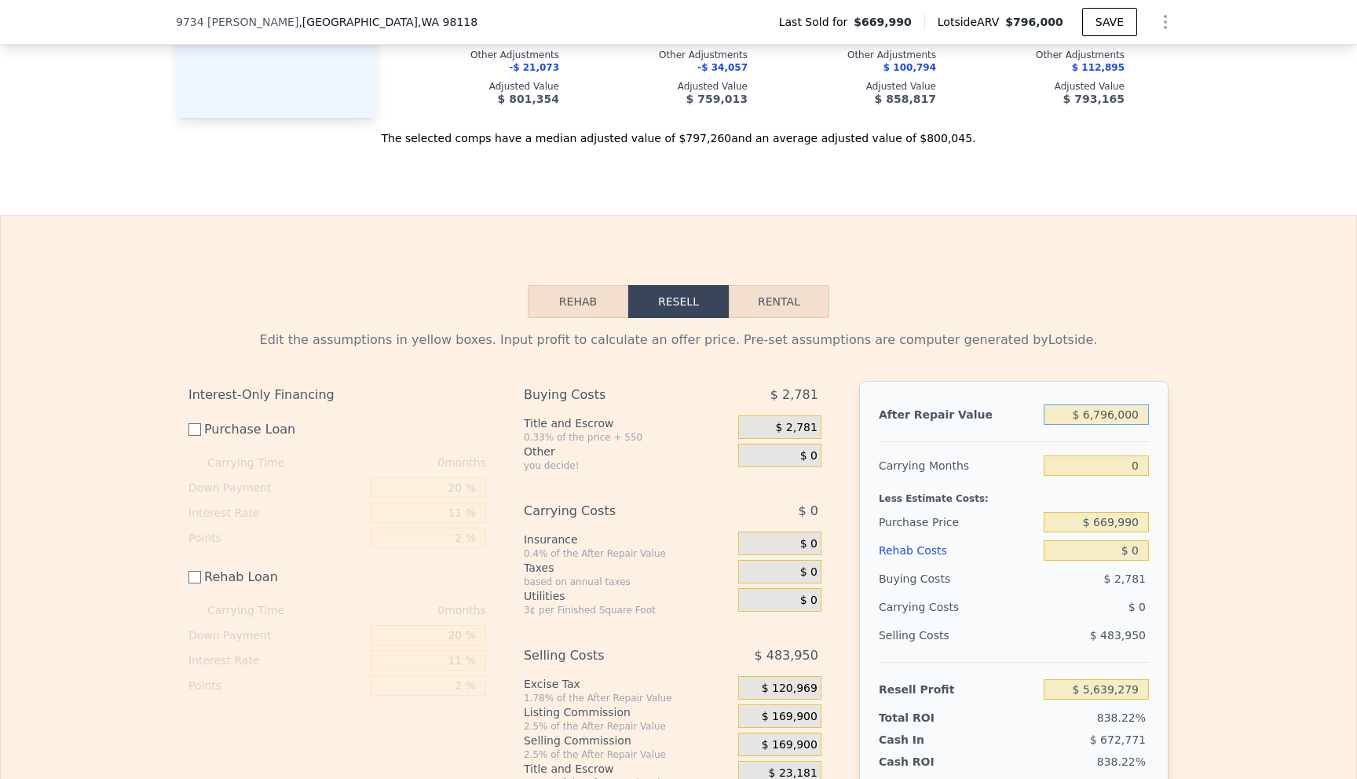
type input "$ 65,796,000"
type input "$ 60,442,609"
type input "$ 6,796,000"
type input "$ 5,639,279"
type input "$ 796,000"
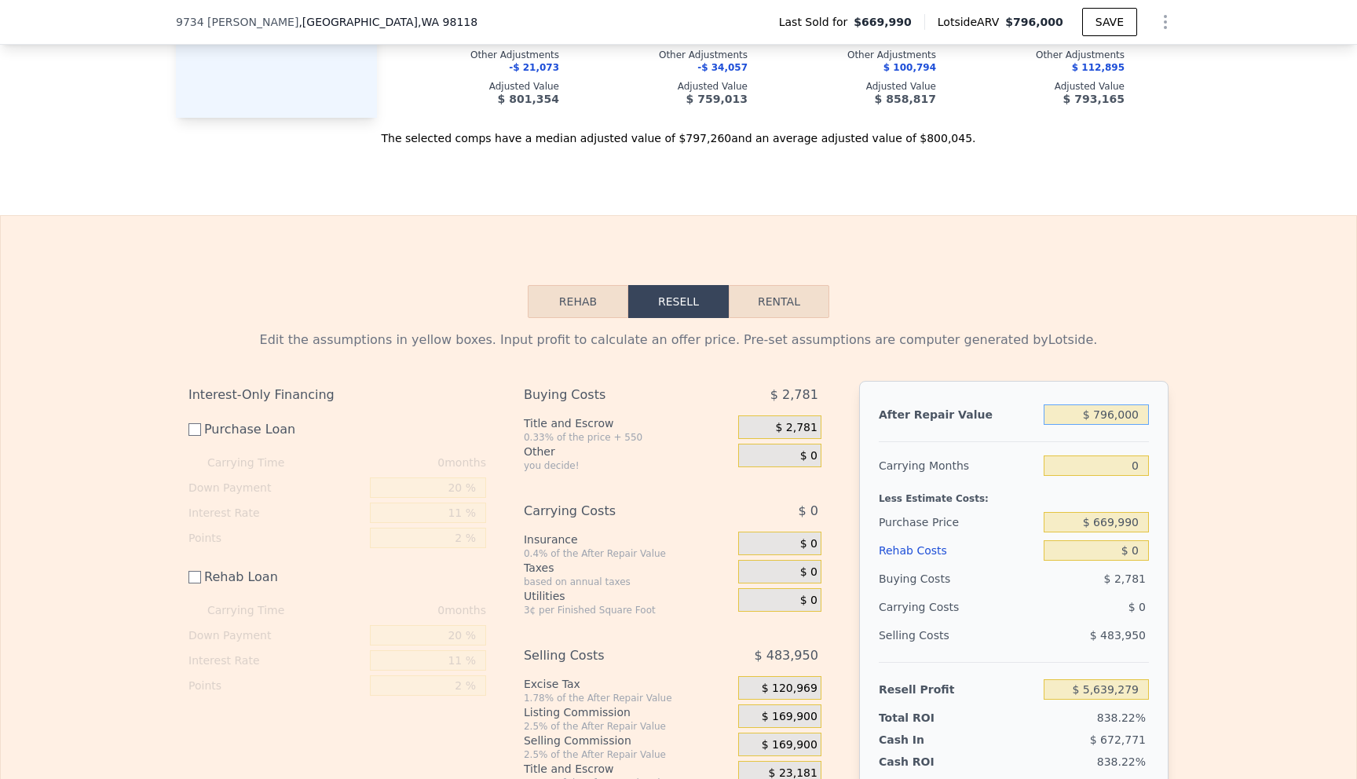
type input "$ 66,059"
type input "$ 79,000"
type input "-$ 599,940"
type input "$ 7,000"
type input "-$ 666,819"
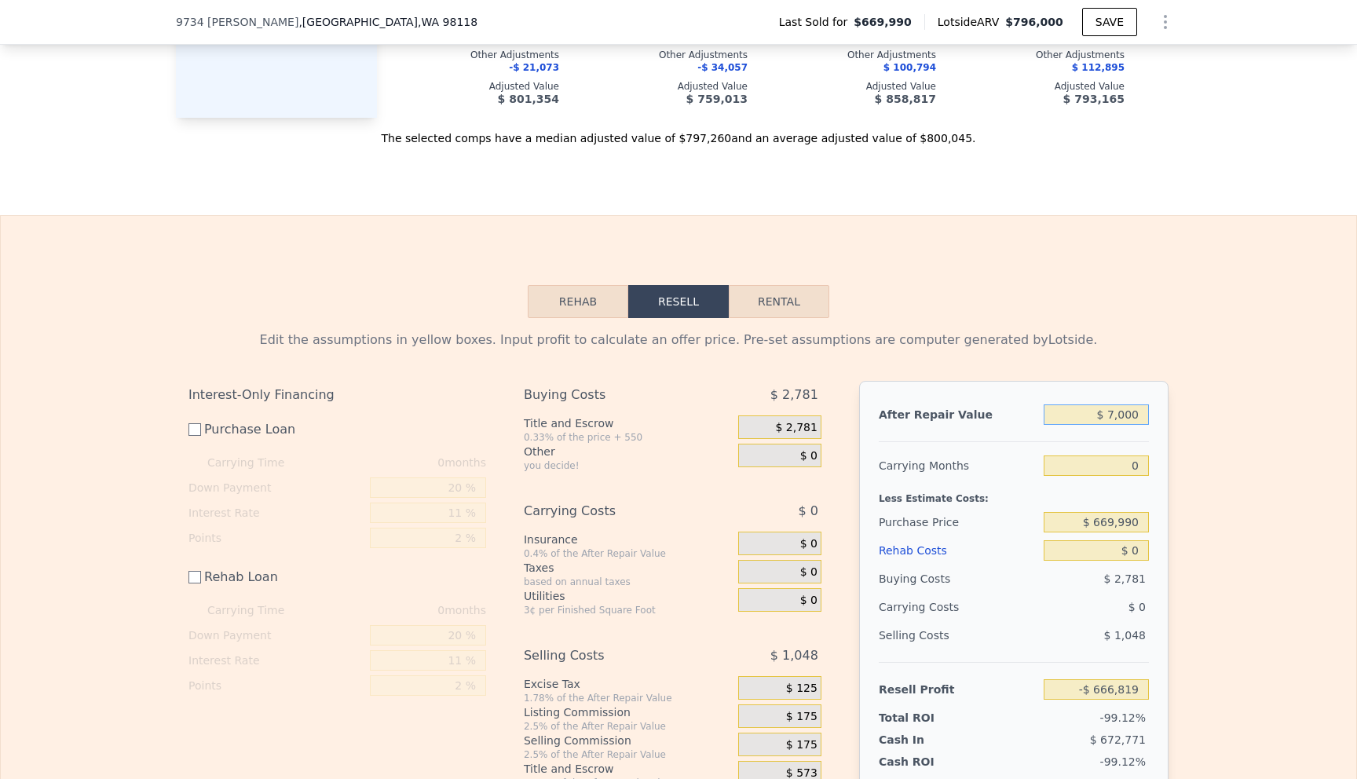
type input "$ 000"
type input "-$ 673,321"
type input "$ 8,000"
type input "-$ 665,890"
type input "$ 86,000"
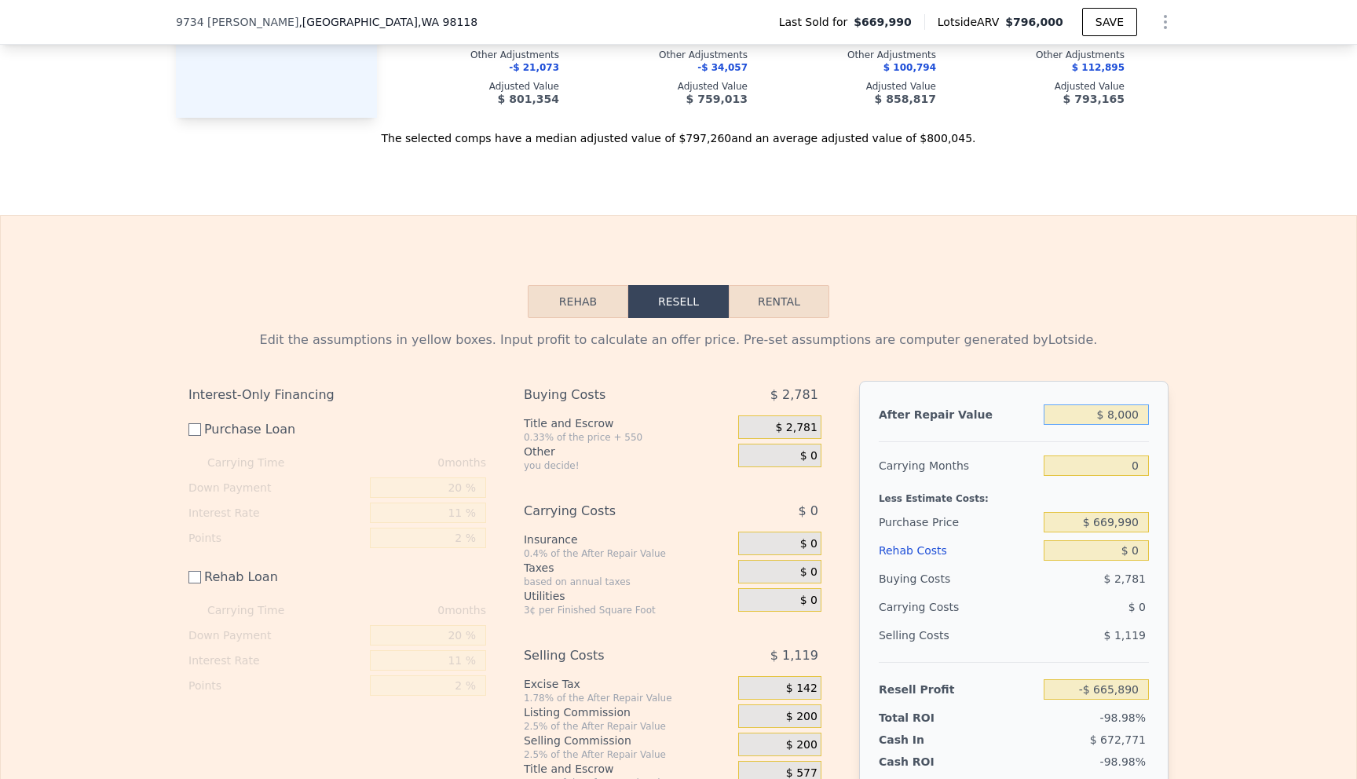
type input "-$ 593,438"
type input "$ 865,000"
type input "$ 130,152"
type input "$ 865,000"
click at [1225, 489] on div "Edit the assumptions in yellow boxes. Input profit to calculate an offer price.…" at bounding box center [678, 580] width 1355 height 525
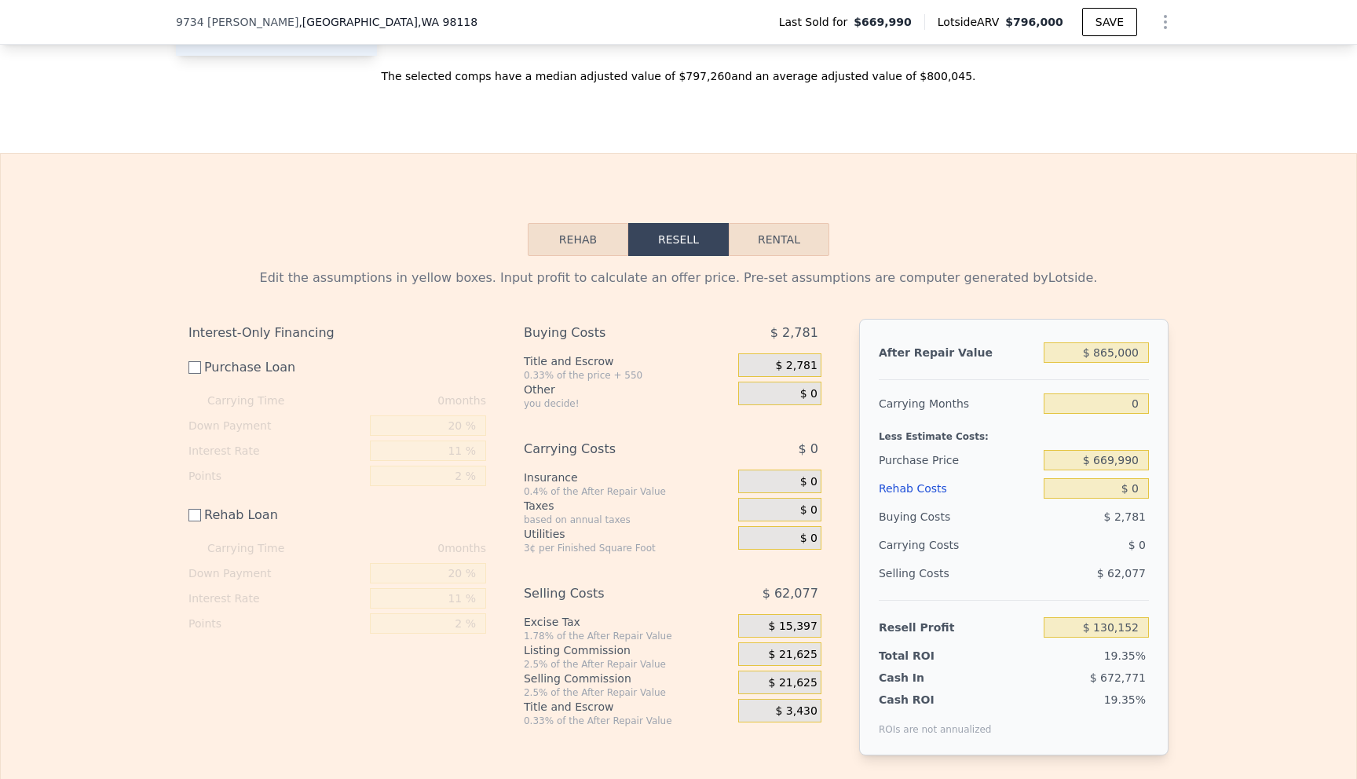
scroll to position [2441, 0]
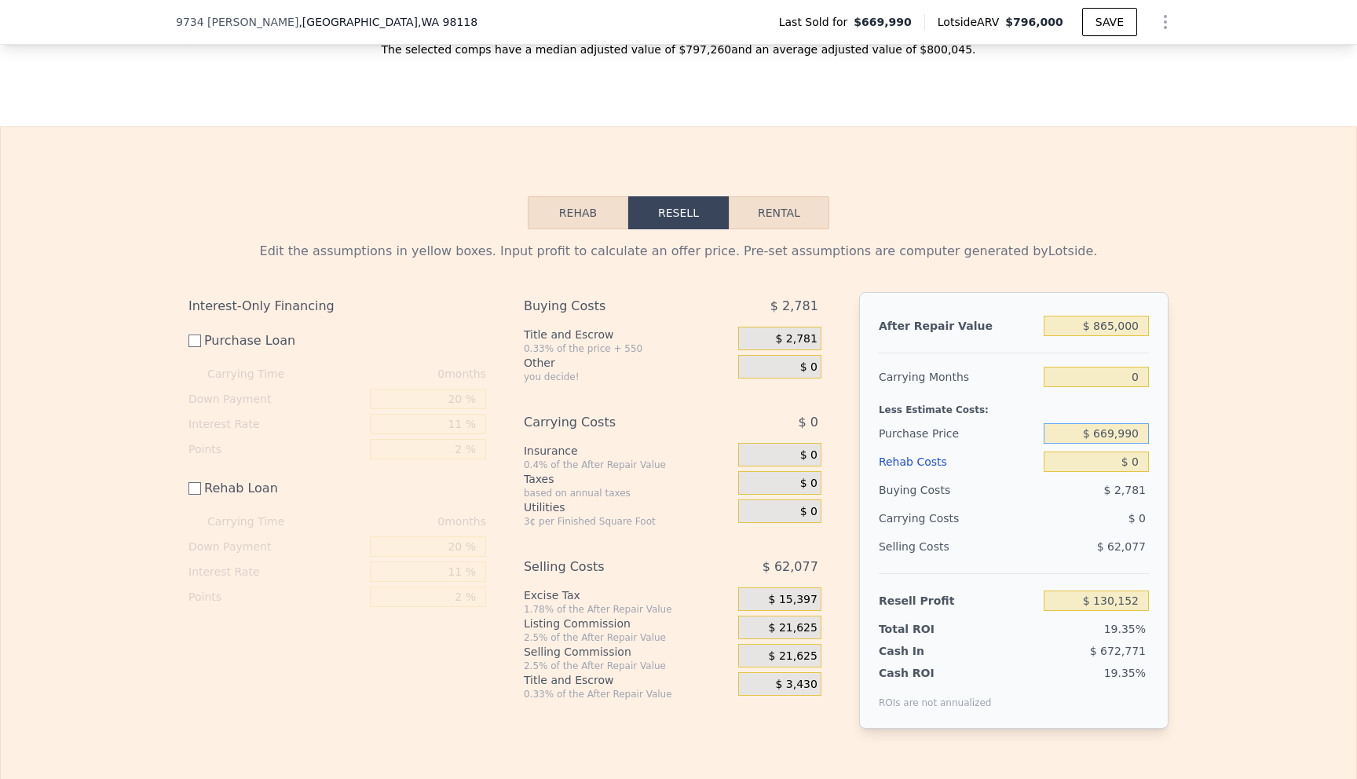
drag, startPoint x: 1097, startPoint y: 435, endPoint x: 1157, endPoint y: 432, distance: 60.5
click at [1157, 432] on div "After Repair Value $ 865,000 Carrying Months 0 Less Estimate Costs: Purchase Pr…" at bounding box center [1013, 510] width 309 height 437
type input "$ 567,000"
click at [782, 224] on button "Rental" at bounding box center [779, 212] width 101 height 33
select select "30"
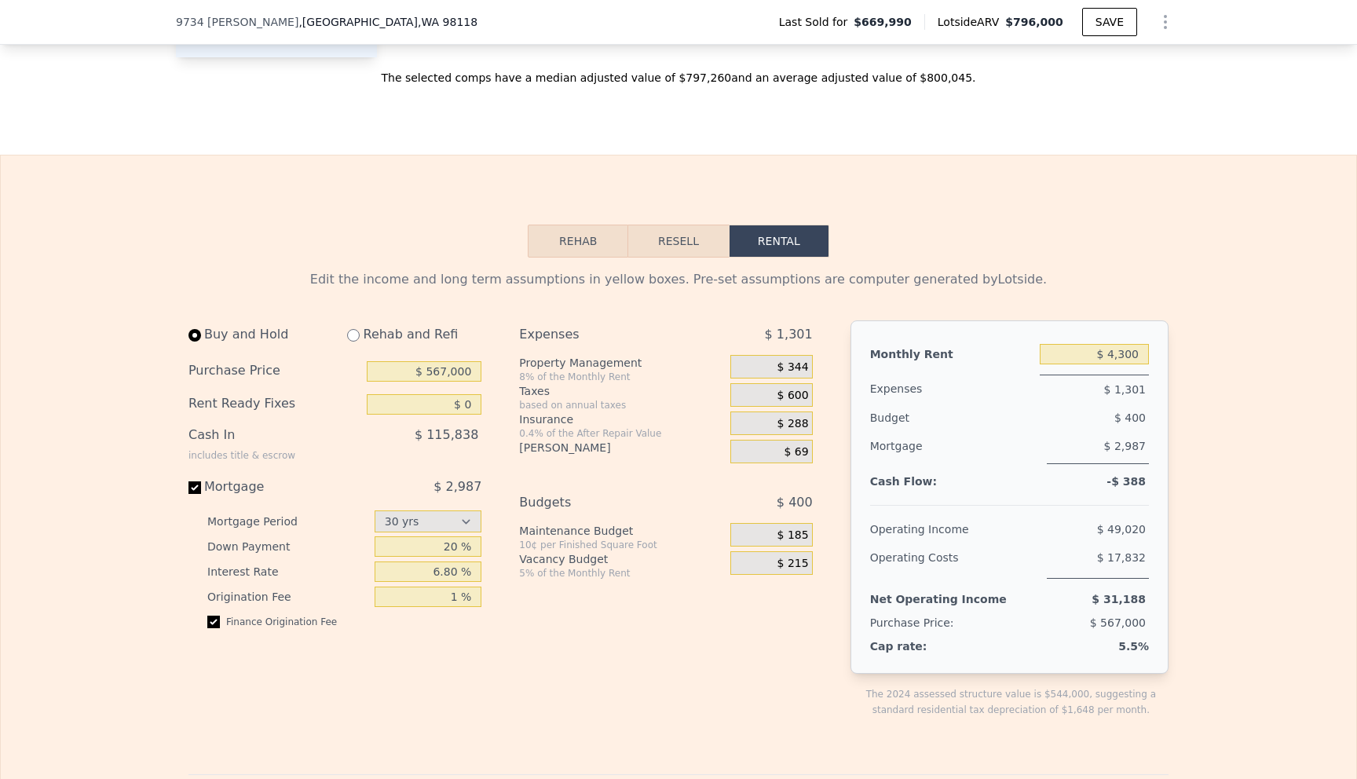
scroll to position [2412, 0]
click at [590, 242] on button "Rehab" at bounding box center [578, 241] width 101 height 33
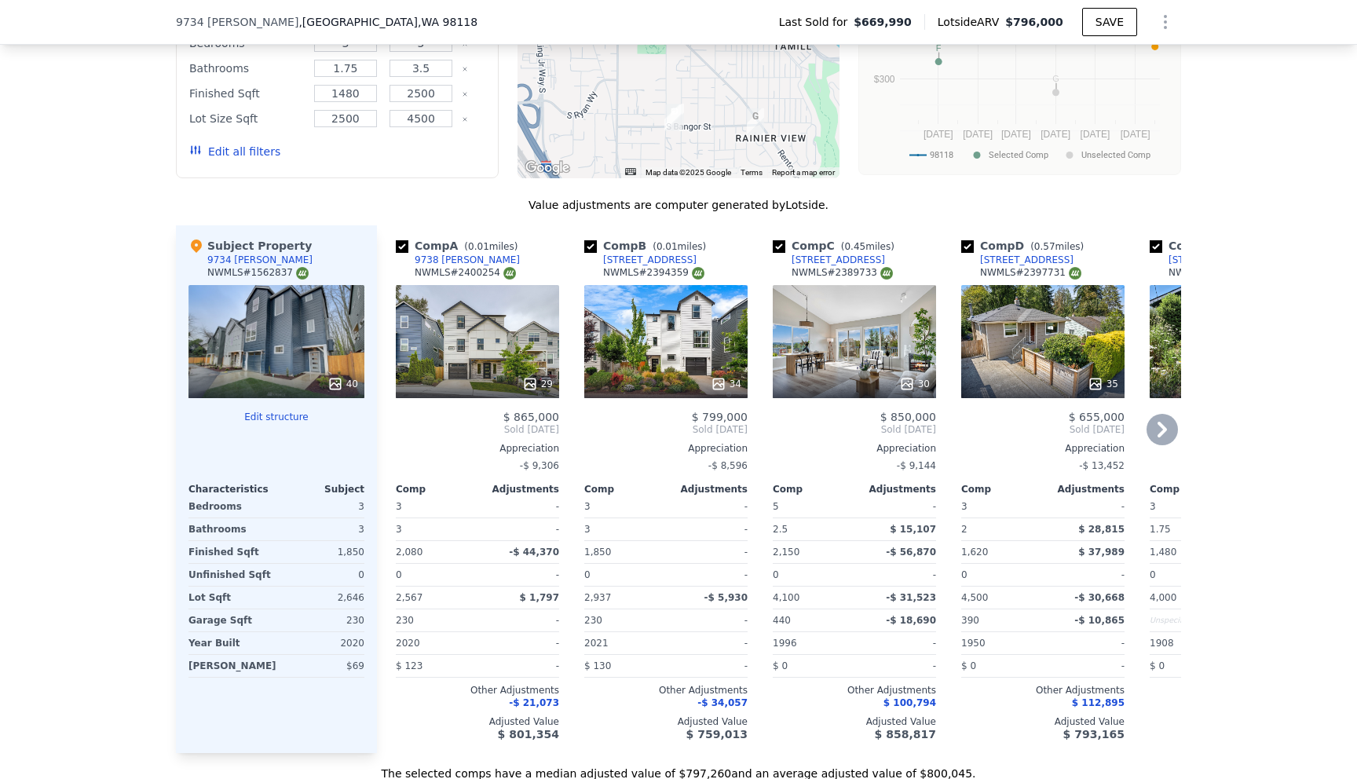
scroll to position [1719, 0]
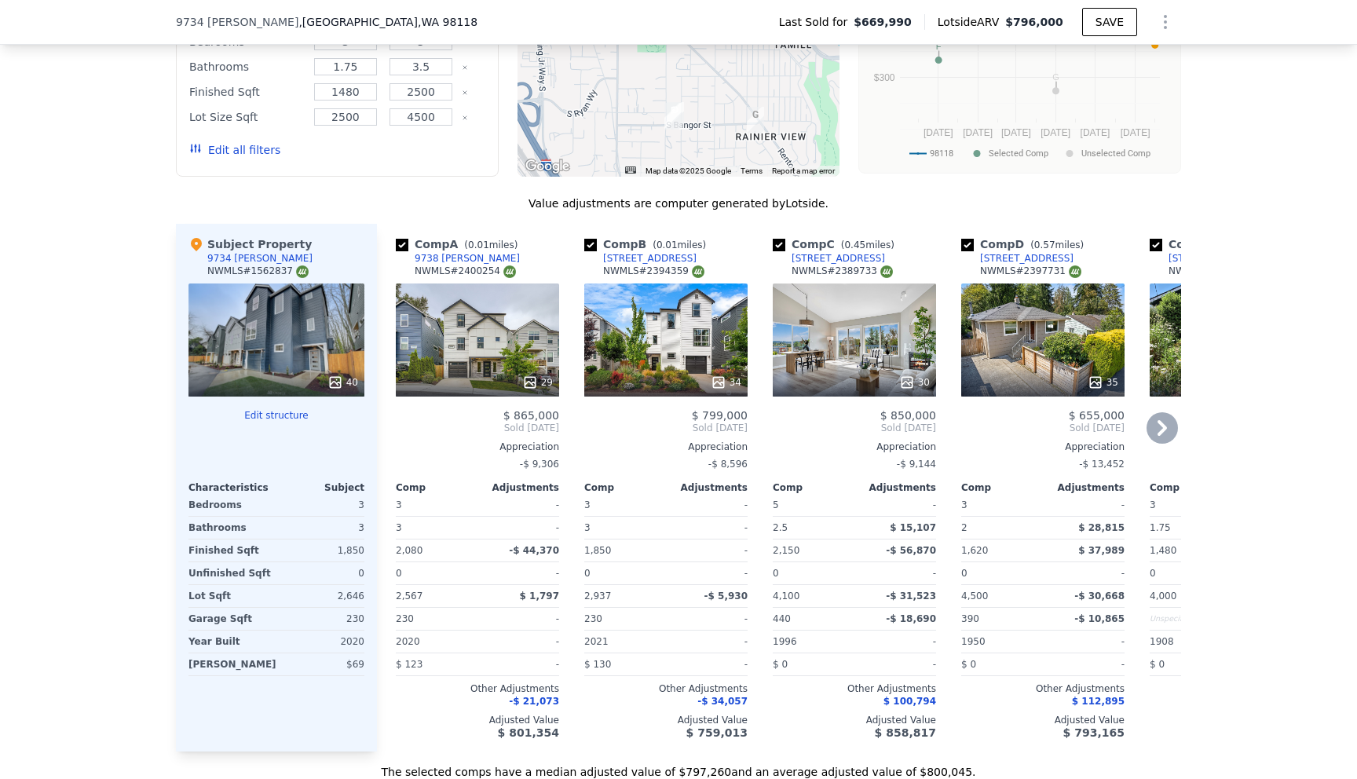
click at [1163, 422] on icon at bounding box center [1161, 427] width 31 height 31
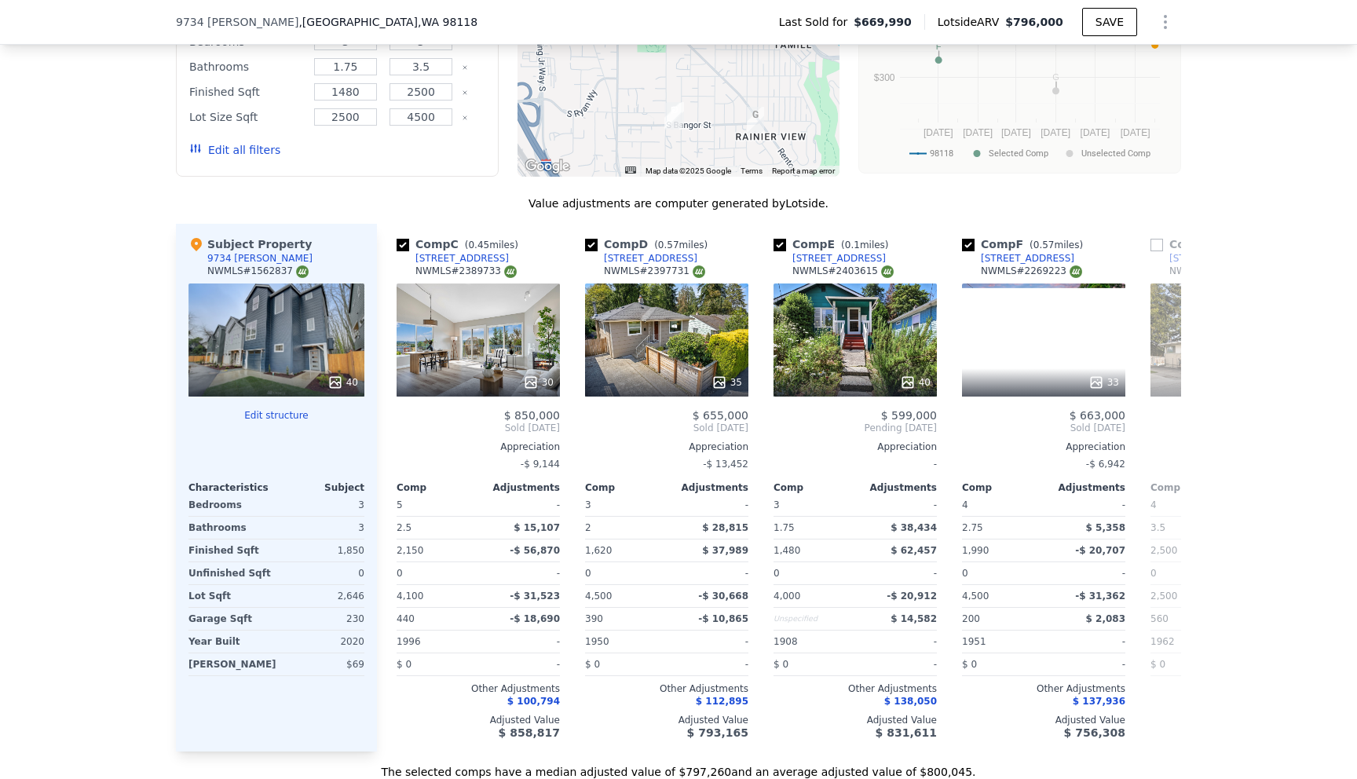
scroll to position [0, 377]
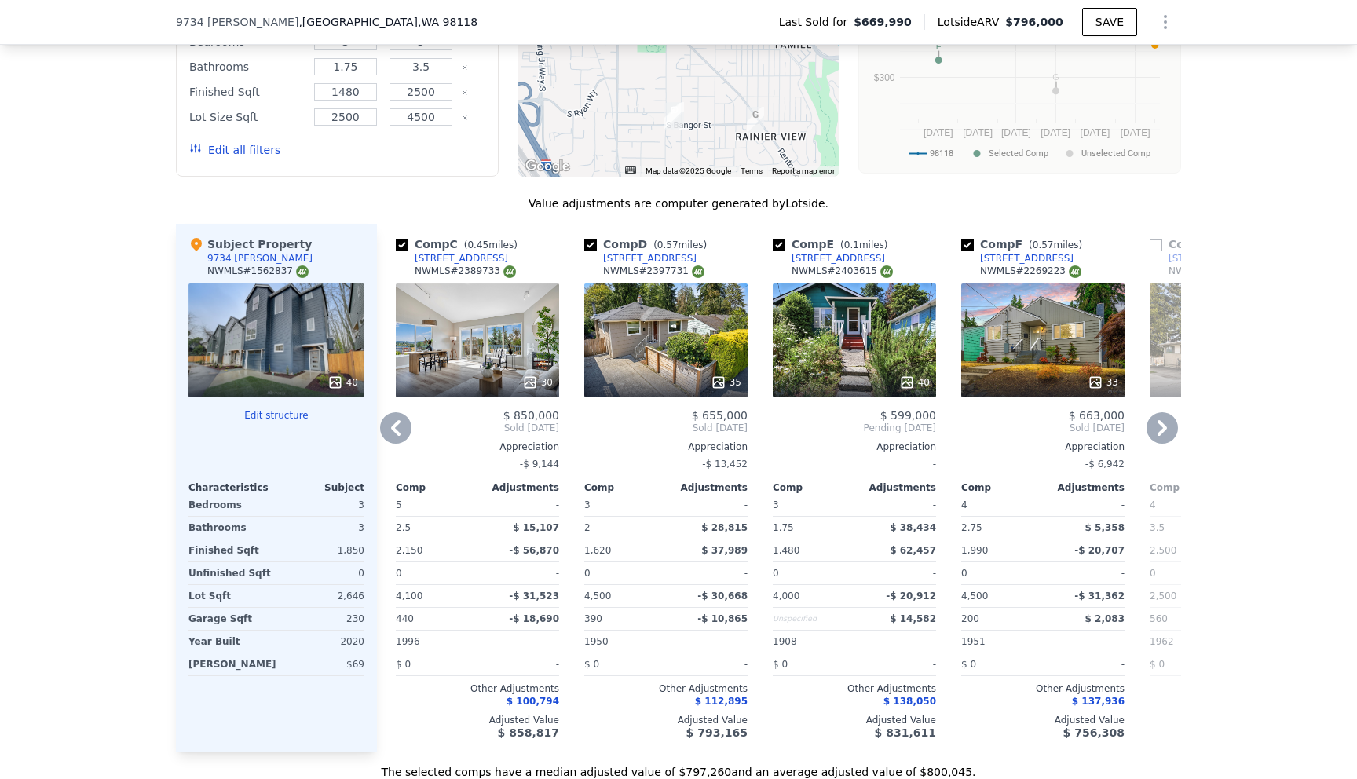
click at [1163, 422] on icon at bounding box center [1161, 427] width 31 height 31
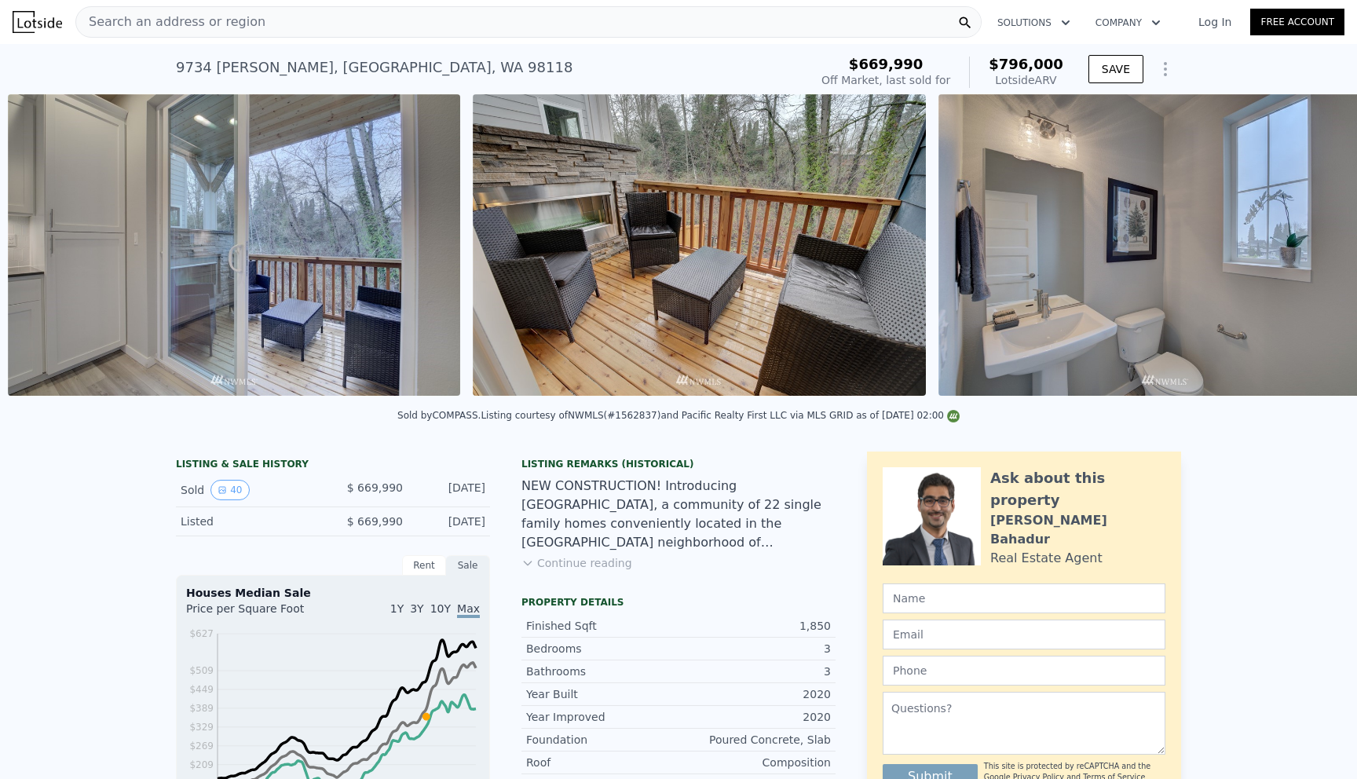
scroll to position [0, 9096]
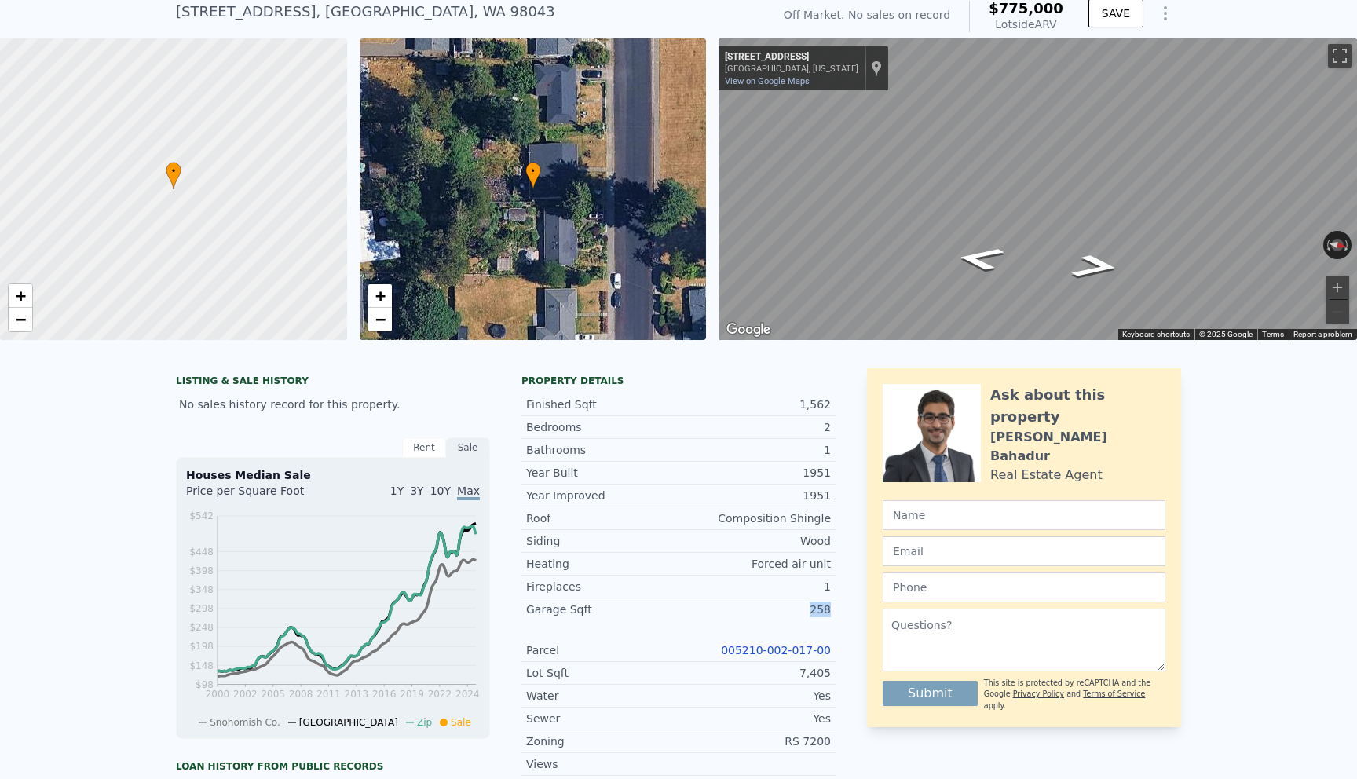
scroll to position [102, 0]
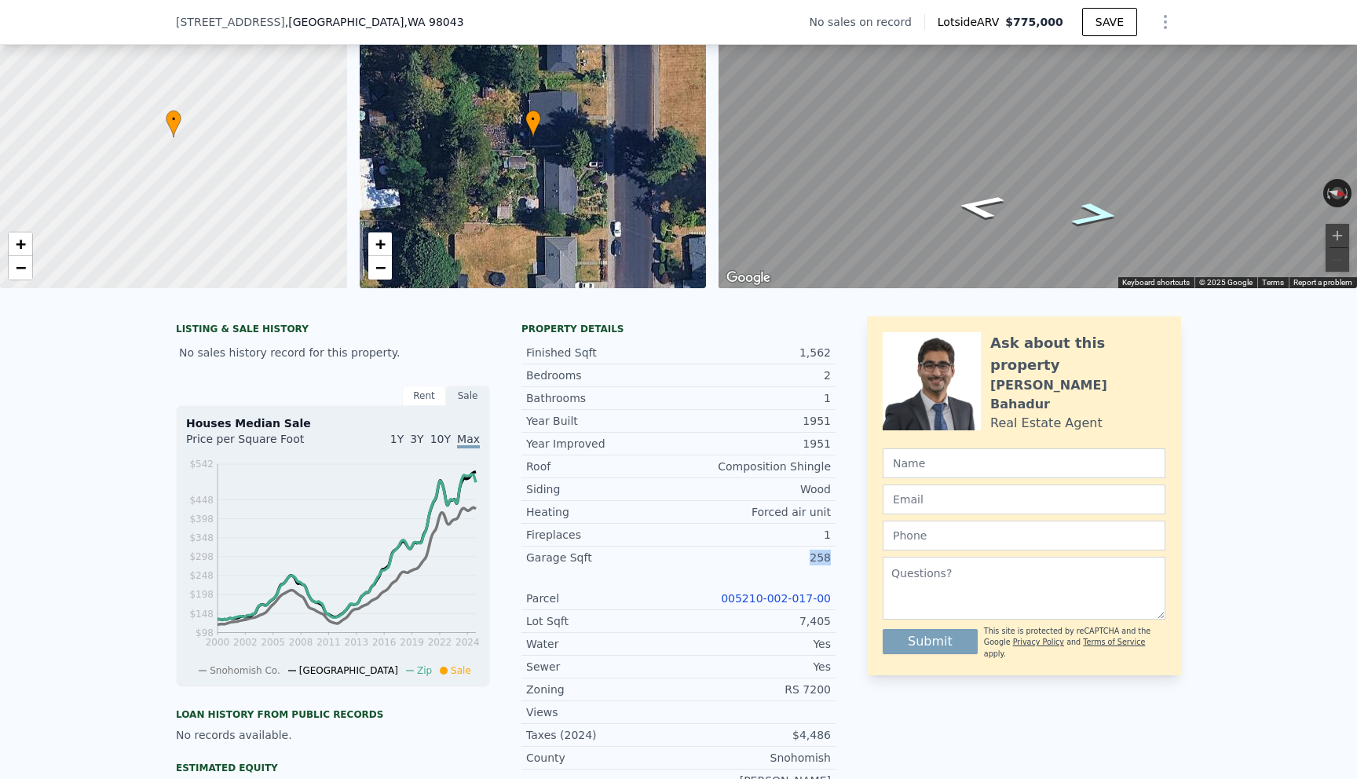
click at [1093, 213] on icon "Go North, 54th Ave W" at bounding box center [1095, 214] width 88 height 35
click at [1093, 213] on icon "Go North, 54th Ave W" at bounding box center [1095, 214] width 89 height 35
click at [1093, 213] on icon "Go North, 54th Ave W" at bounding box center [1095, 214] width 88 height 35
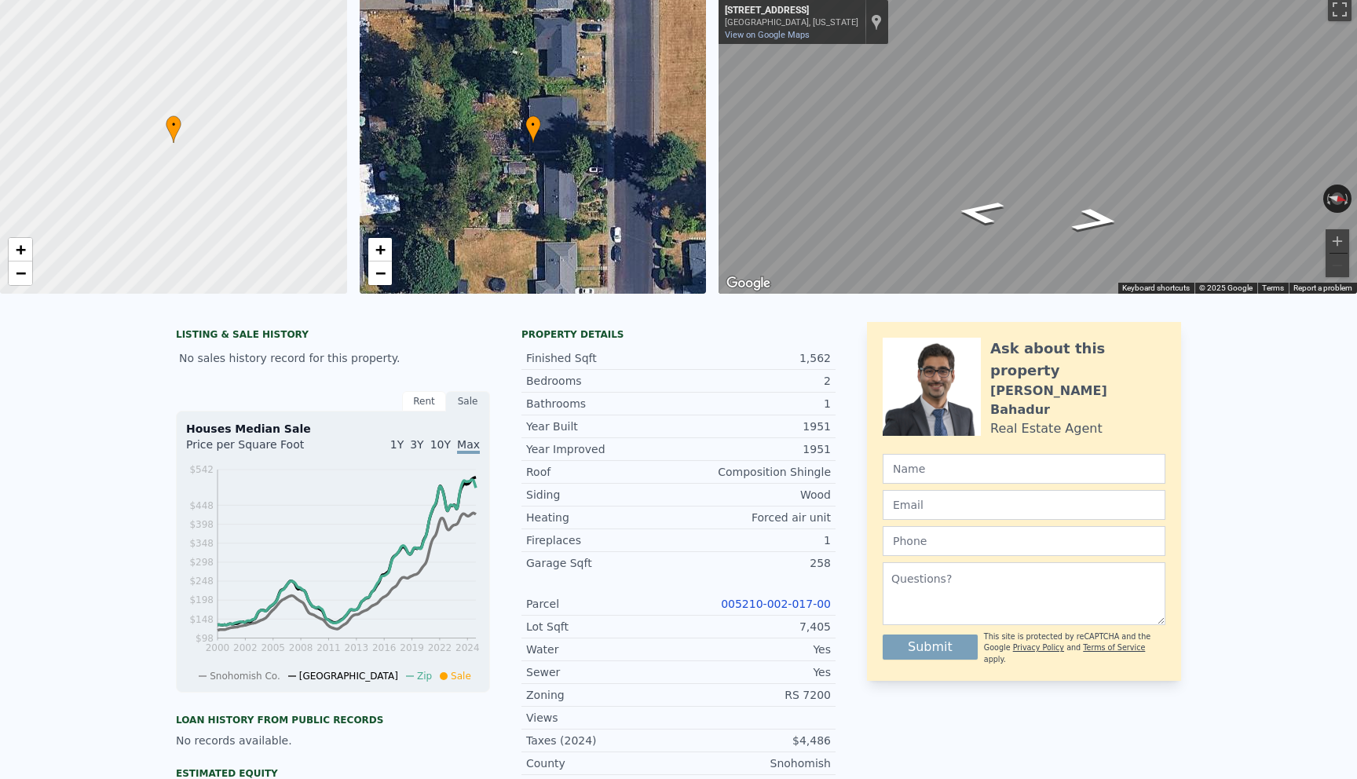
scroll to position [0, 0]
